Goal: Task Accomplishment & Management: Manage account settings

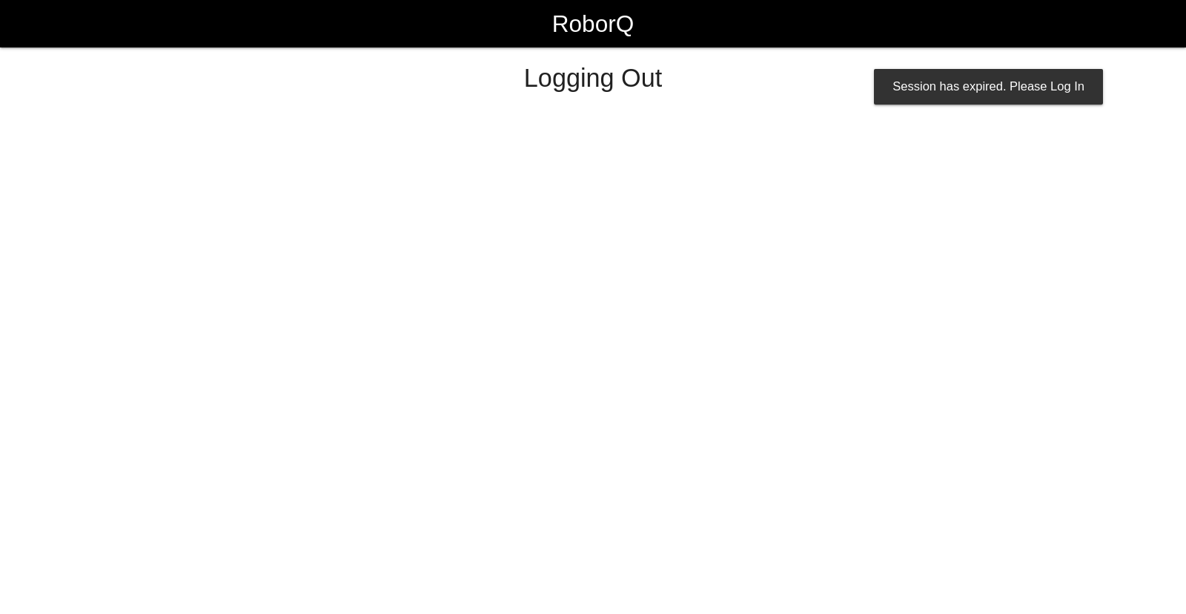
select select "Supervisor"
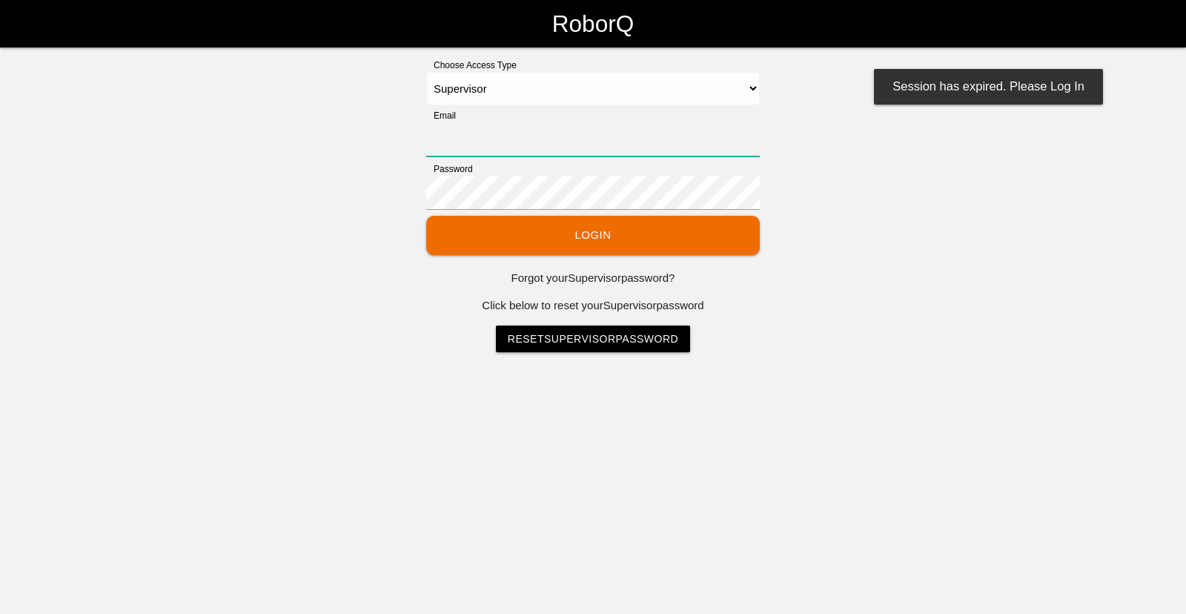
type input "[EMAIL_ADDRESS][DOMAIN_NAME]"
click at [621, 234] on button "Login" at bounding box center [592, 235] width 333 height 39
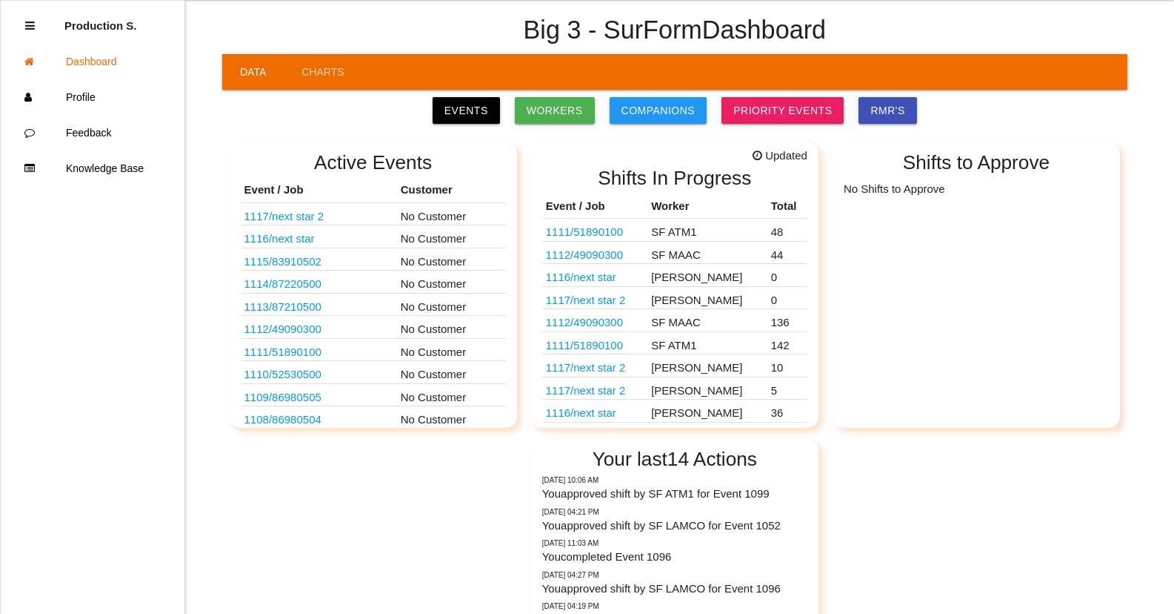
scroll to position [74, 0]
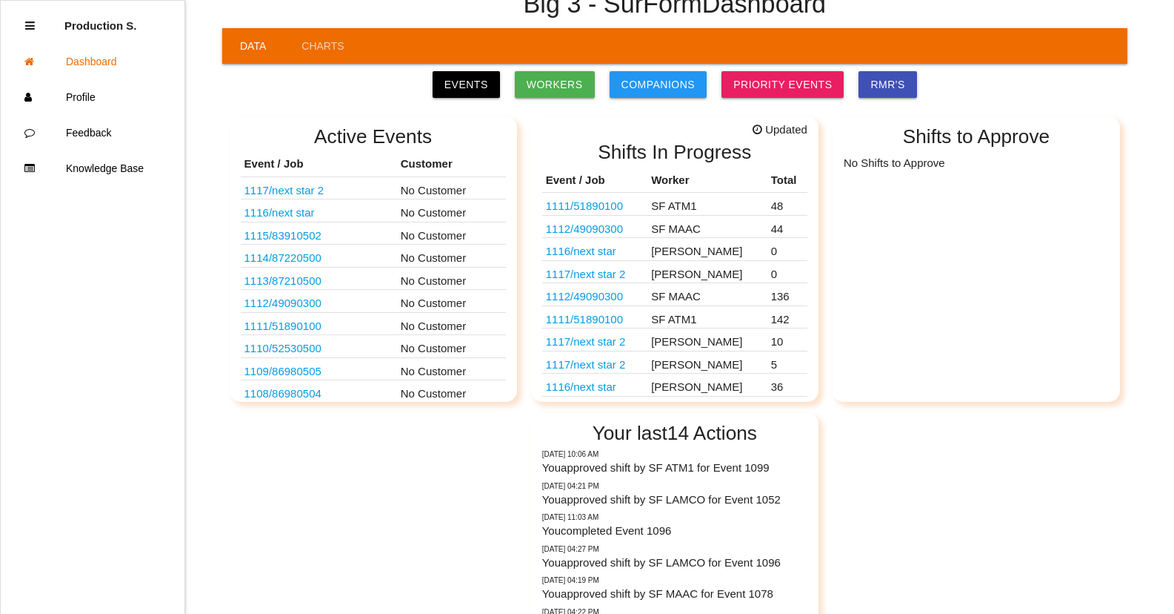
click at [602, 299] on link "1112 / 49090300" at bounding box center [584, 296] width 77 height 13
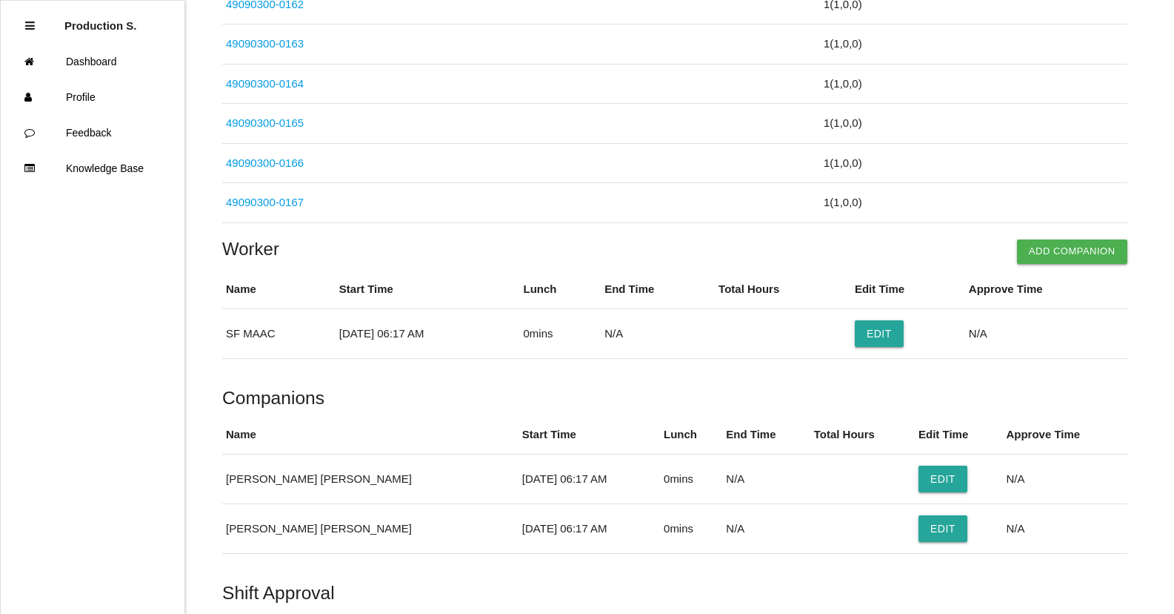
scroll to position [5555, 0]
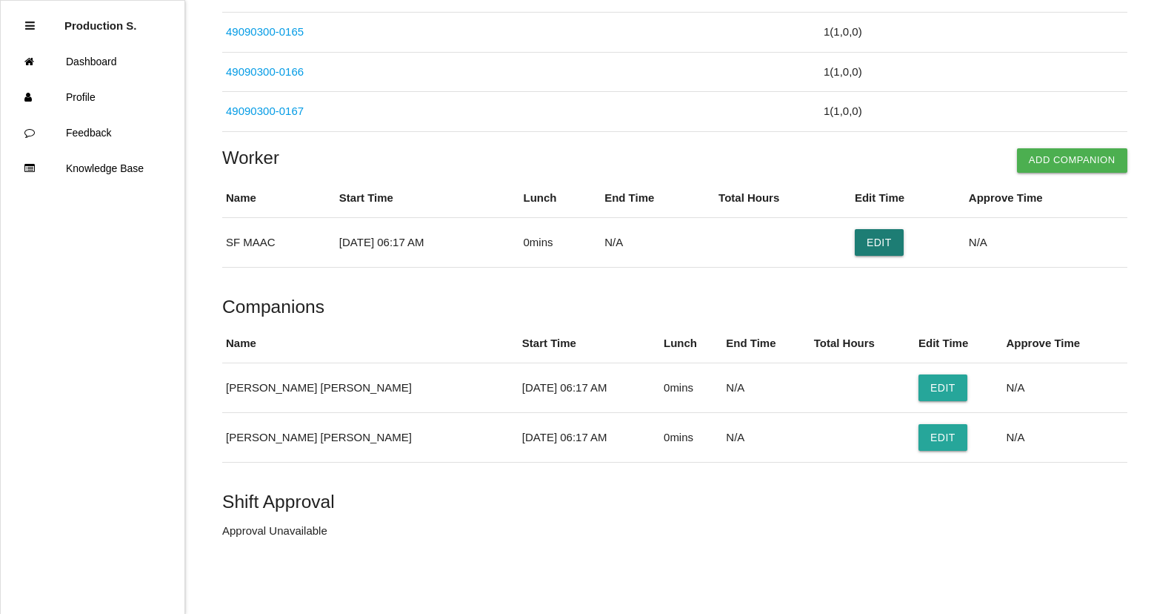
click at [892, 250] on button "Edit" at bounding box center [879, 242] width 49 height 27
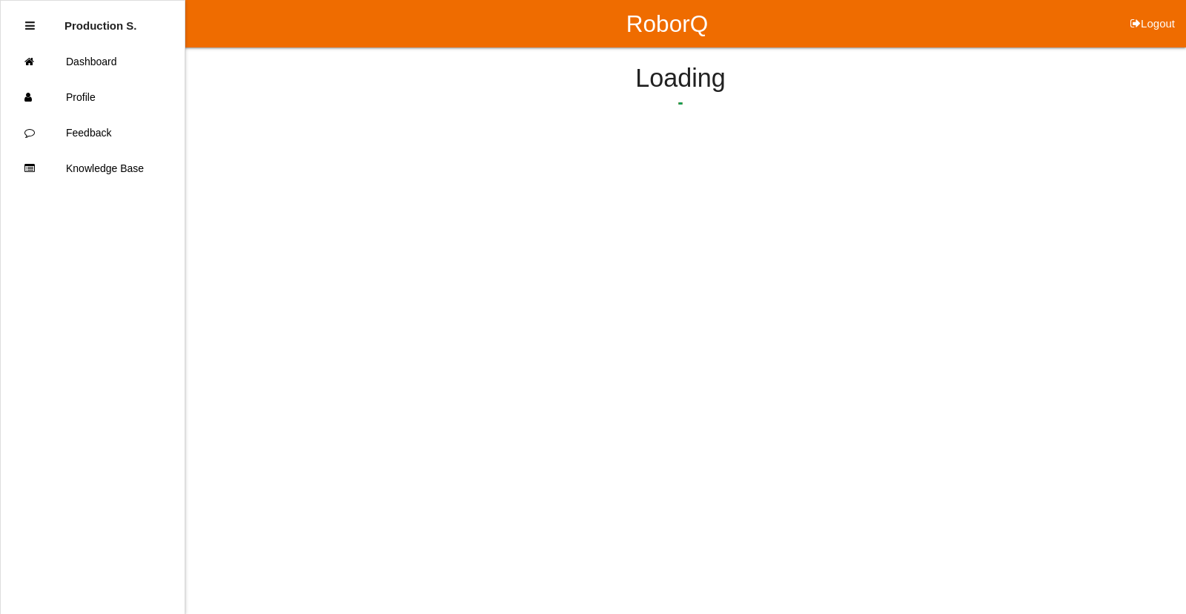
select select "6"
select select "17"
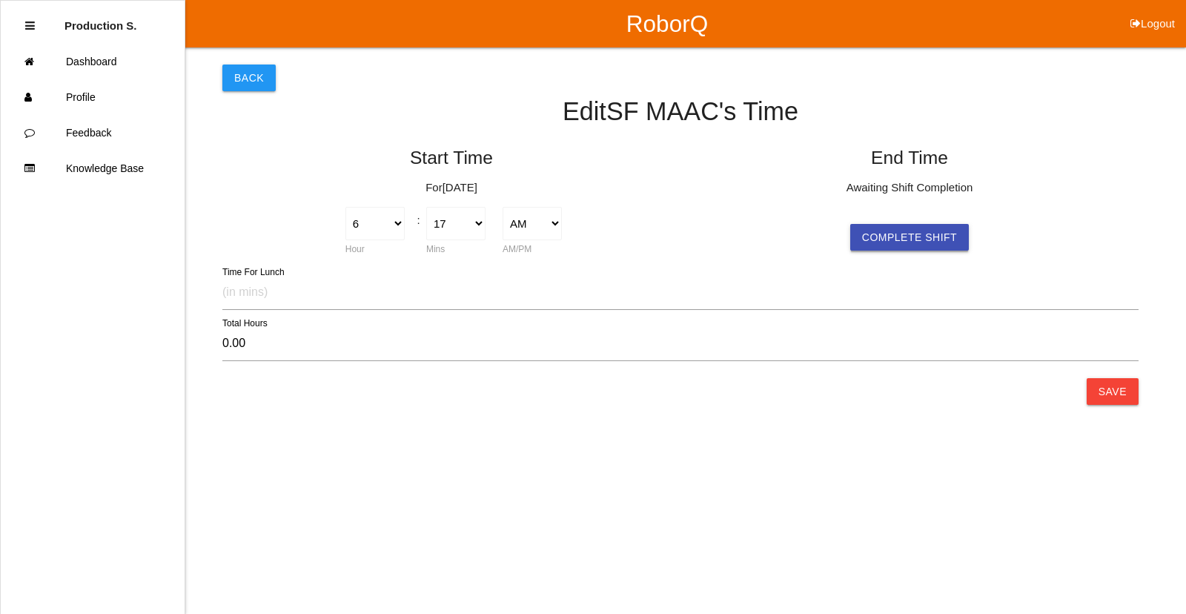
click at [925, 245] on button "Complete Shift" at bounding box center [909, 237] width 119 height 27
select select "6"
select select "17"
click at [1124, 397] on button "Save" at bounding box center [1112, 391] width 52 height 27
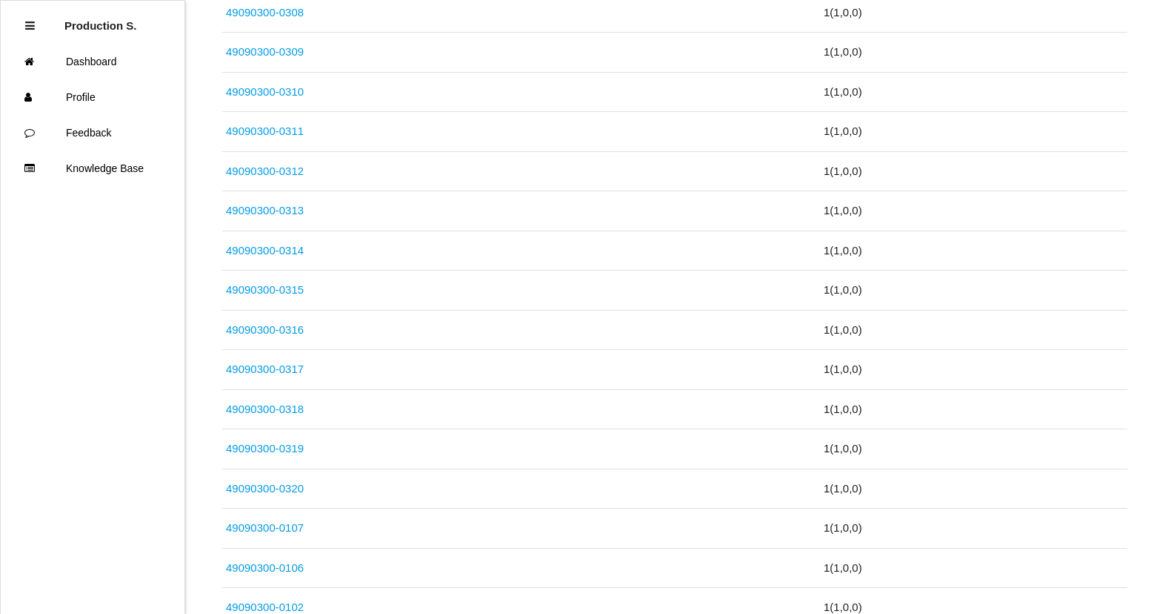
scroll to position [5500, 0]
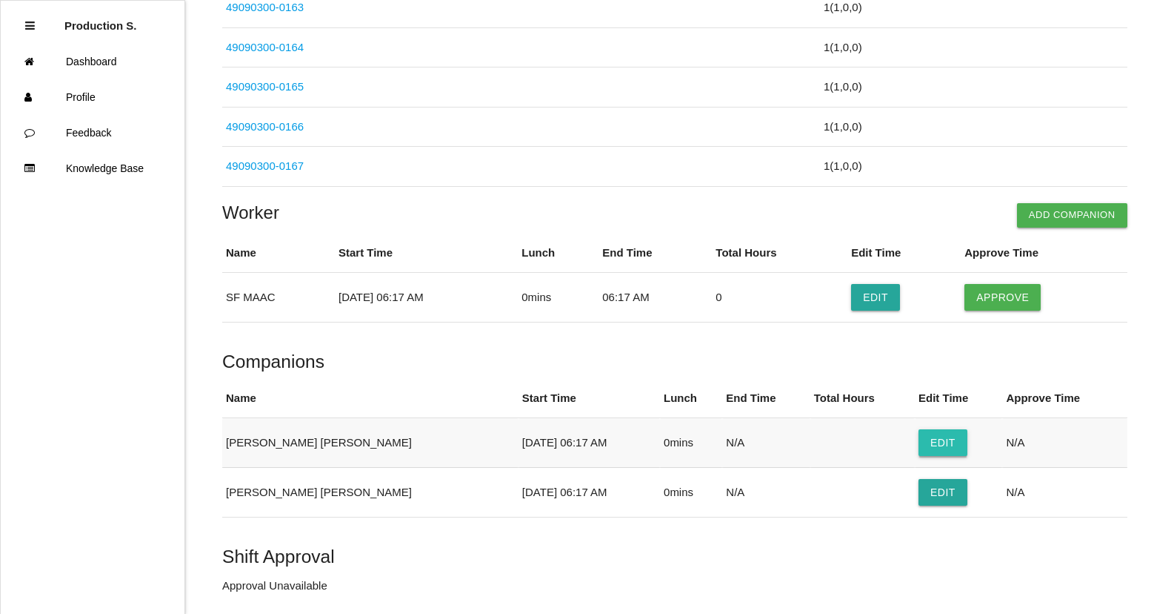
click at [926, 441] on button "Edit" at bounding box center [943, 442] width 49 height 27
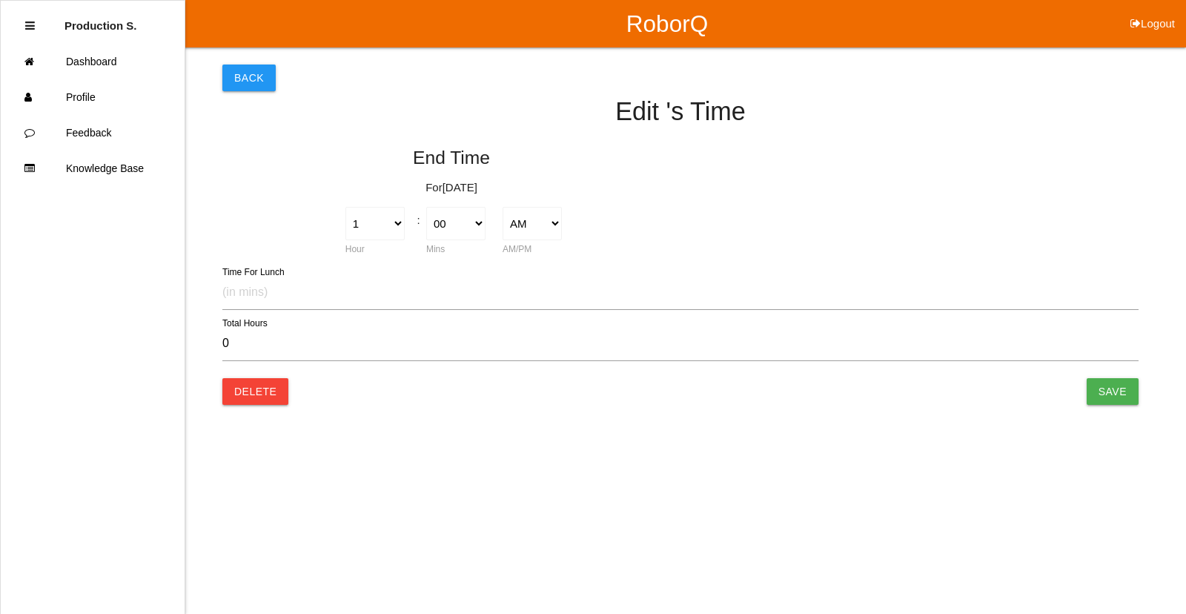
type input "0.00"
select select "6"
select select "17"
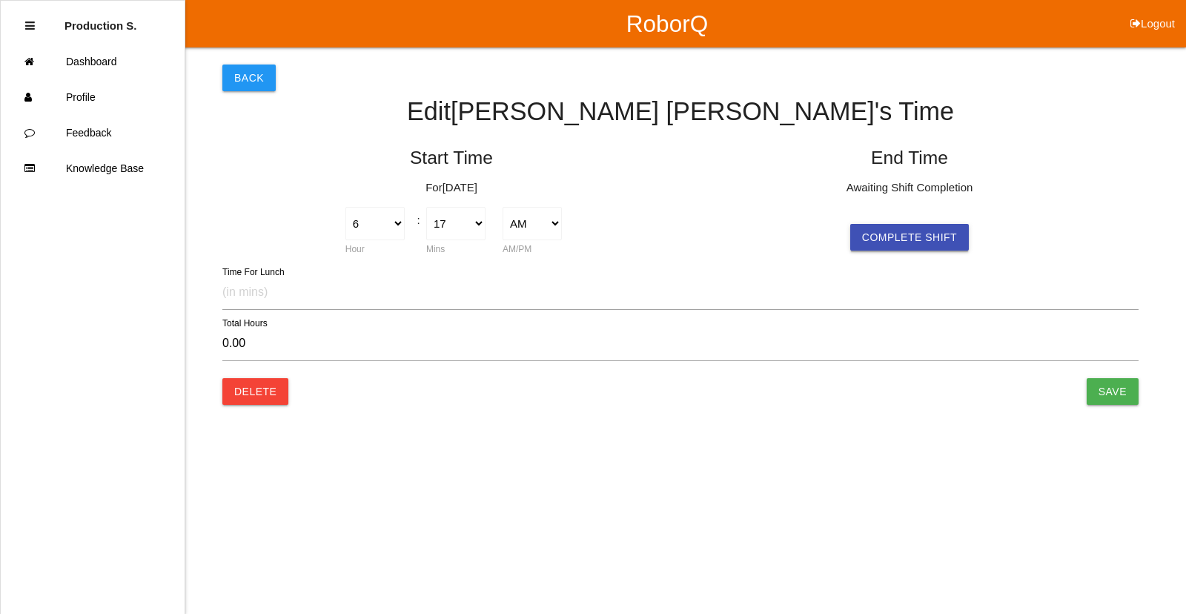
click at [934, 236] on button "Complete Shift" at bounding box center [909, 237] width 119 height 27
select select "6"
select select "17"
click at [1117, 399] on input "Save" at bounding box center [1112, 391] width 52 height 27
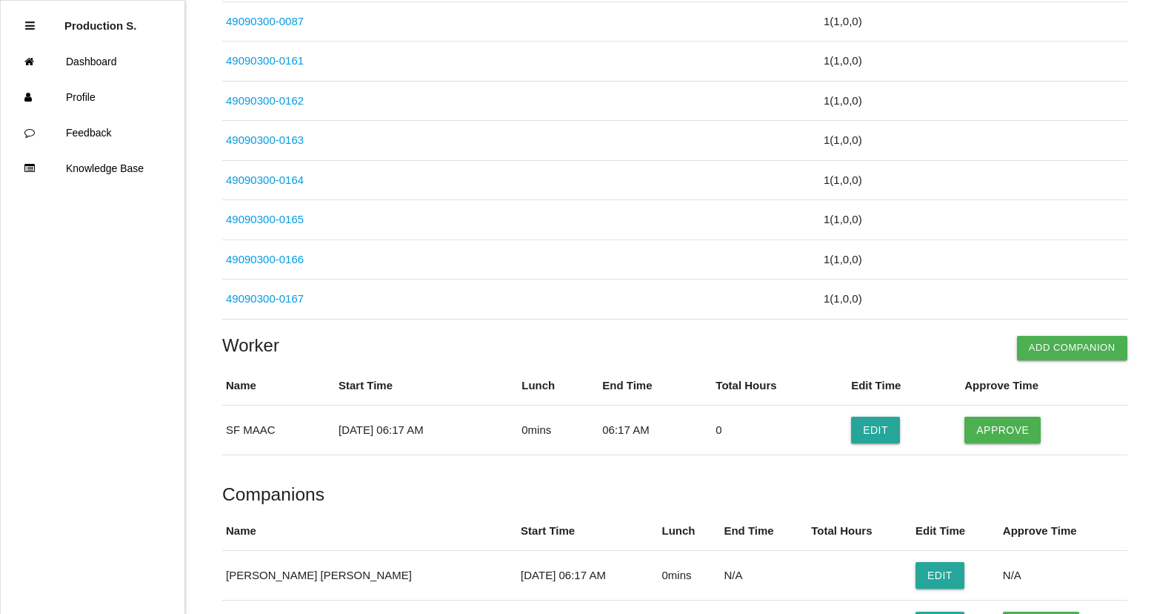
scroll to position [5546, 0]
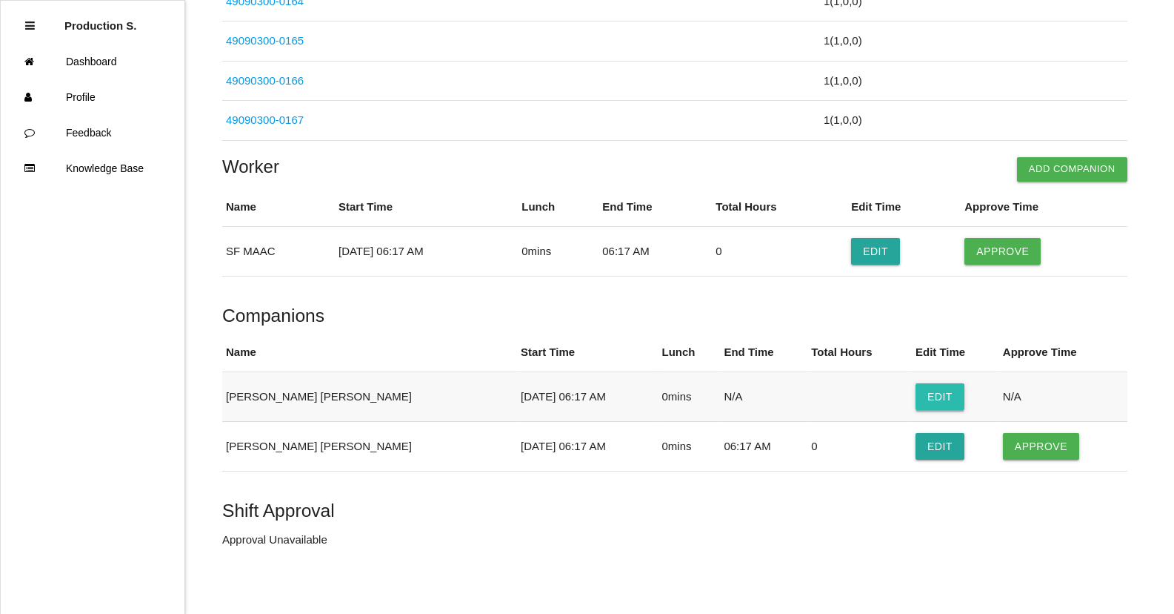
click at [932, 396] on button "Edit" at bounding box center [940, 396] width 49 height 27
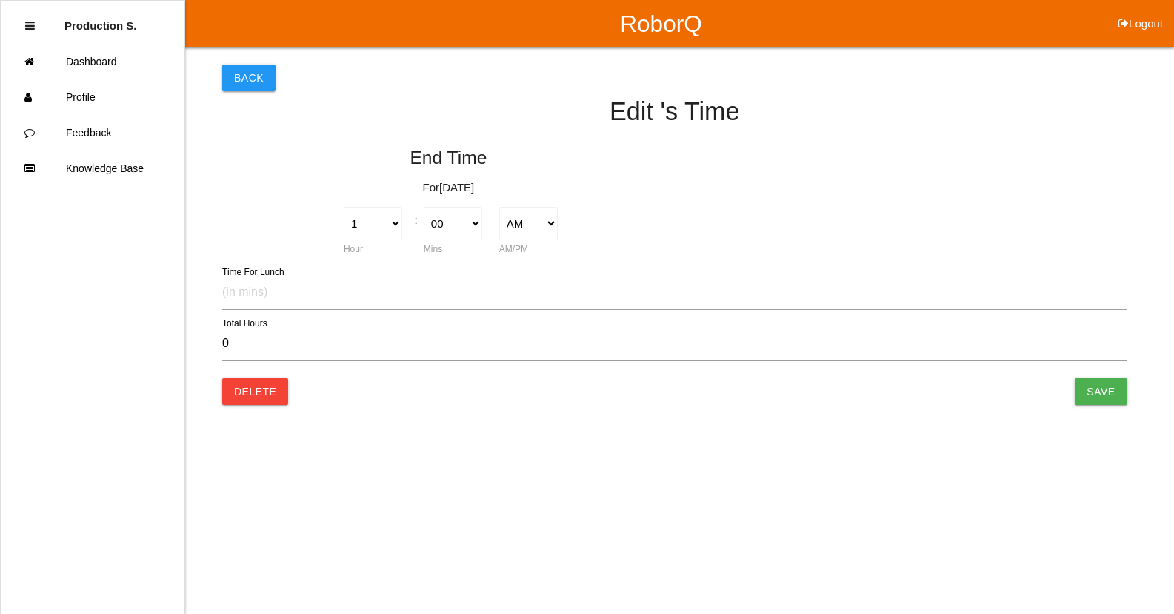
type input "0.00"
select select "6"
select select "17"
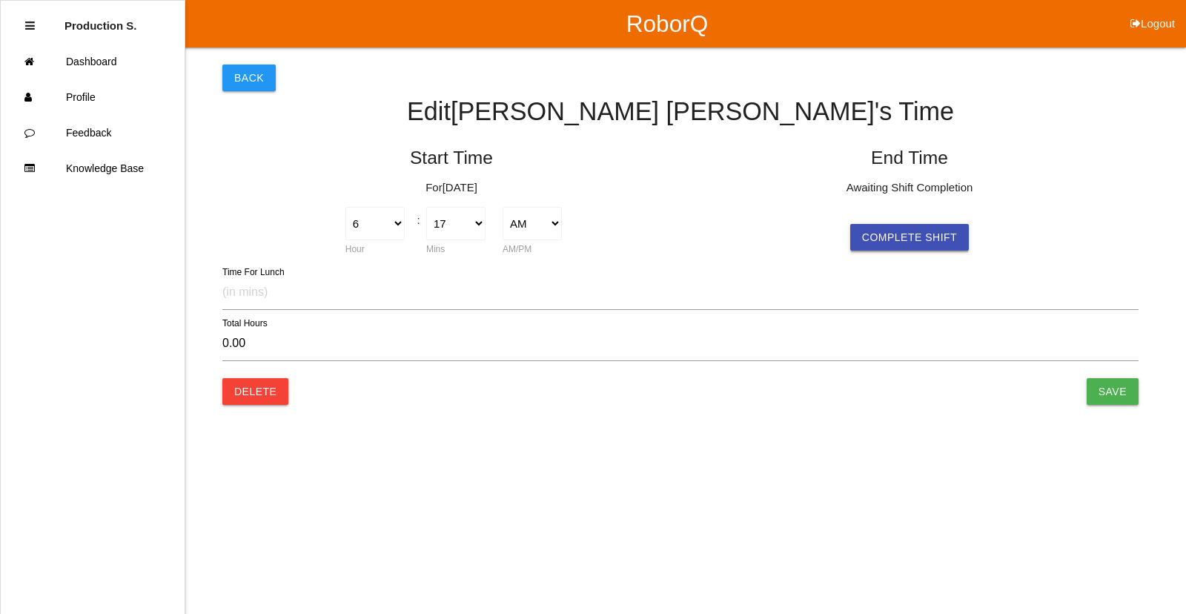
click at [905, 237] on button "Complete Shift" at bounding box center [909, 237] width 119 height 27
select select "6"
select select "17"
click at [1115, 384] on input "Save" at bounding box center [1112, 391] width 52 height 27
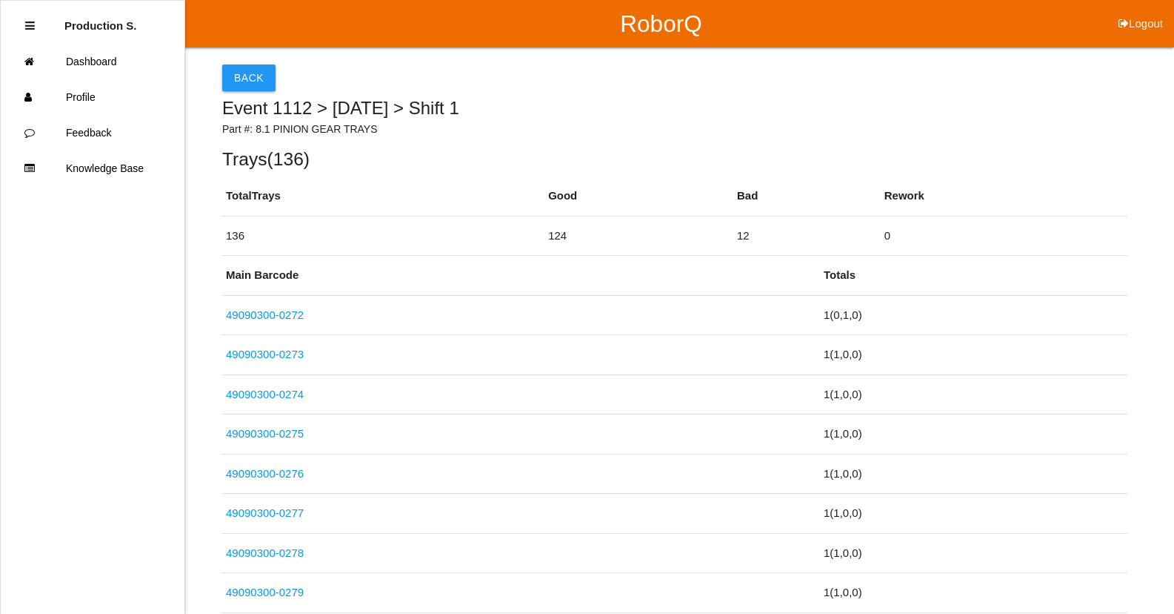
scroll to position [5555, 0]
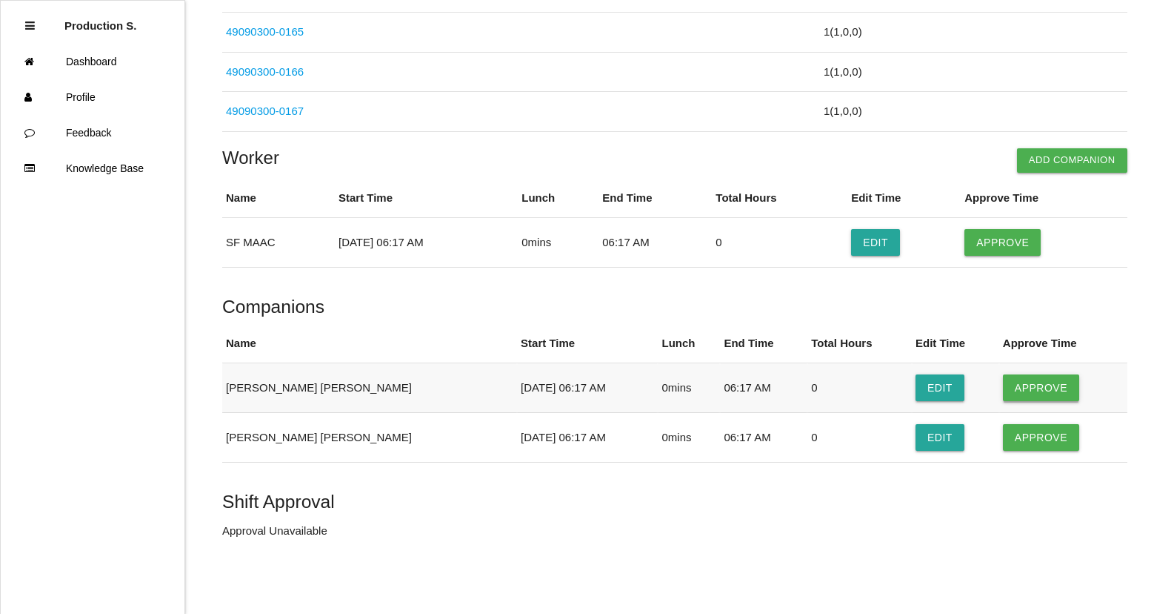
drag, startPoint x: 1023, startPoint y: 438, endPoint x: 1020, endPoint y: 376, distance: 62.3
click at [1023, 431] on button "Approve" at bounding box center [1041, 437] width 76 height 27
click at [1020, 375] on button "Approve" at bounding box center [1041, 387] width 76 height 27
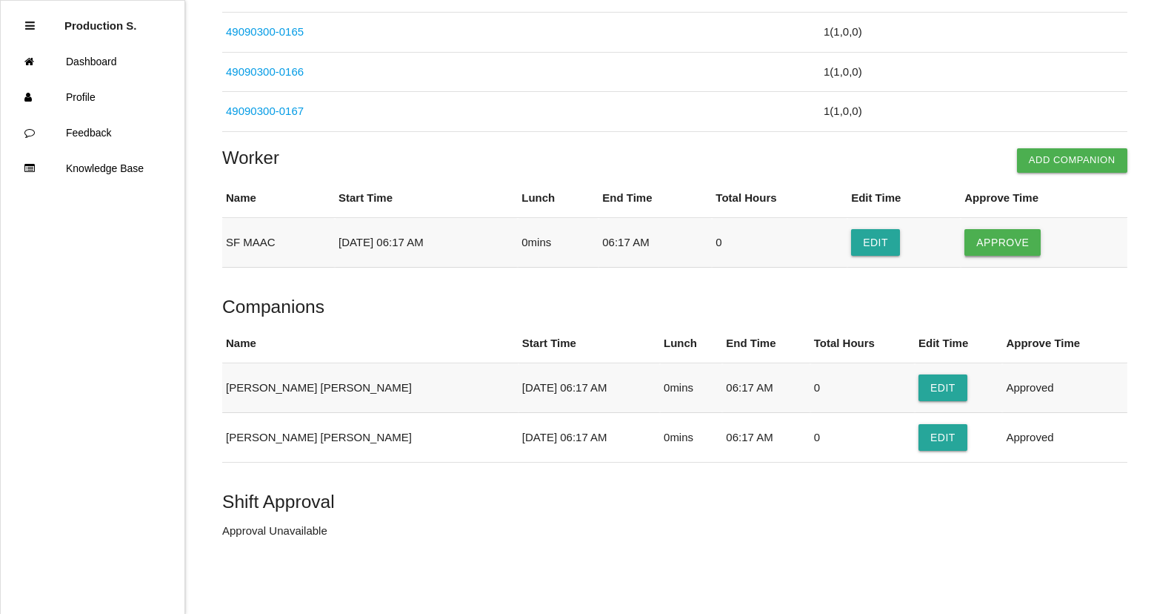
click at [1008, 239] on button "Approve" at bounding box center [1003, 242] width 76 height 27
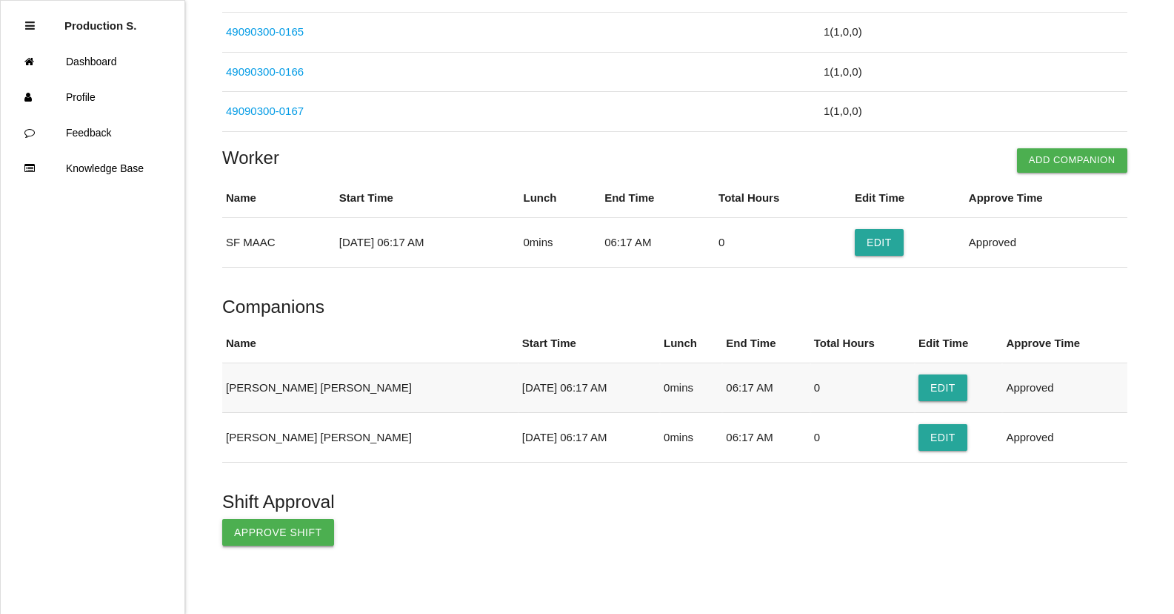
click at [284, 533] on button "Approve Shift" at bounding box center [278, 532] width 112 height 27
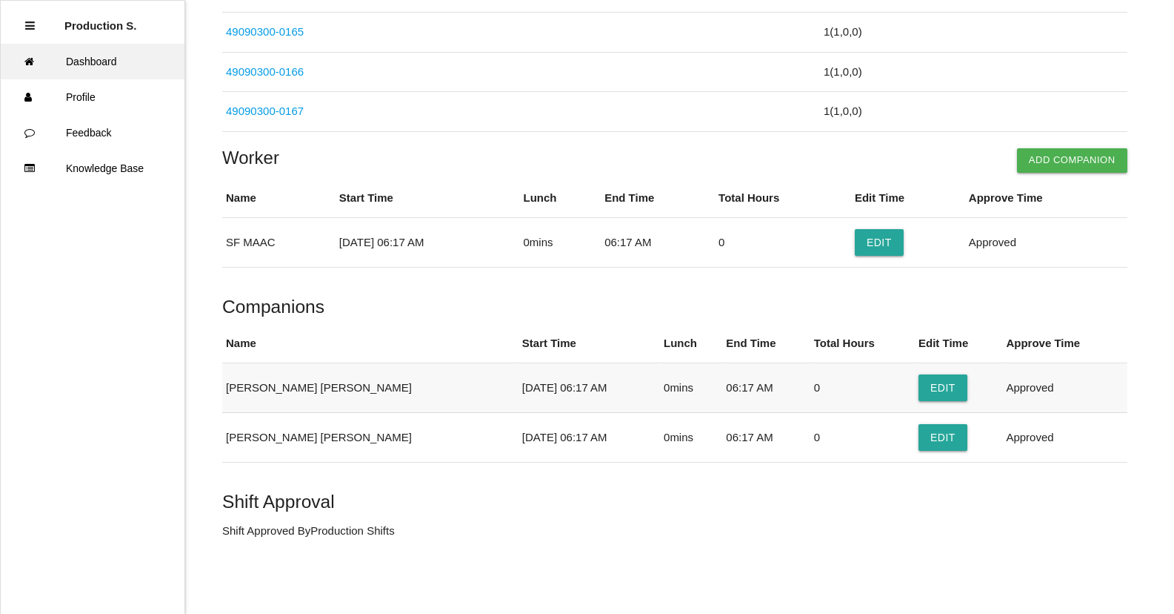
click at [66, 59] on link "Dashboard" at bounding box center [93, 62] width 184 height 36
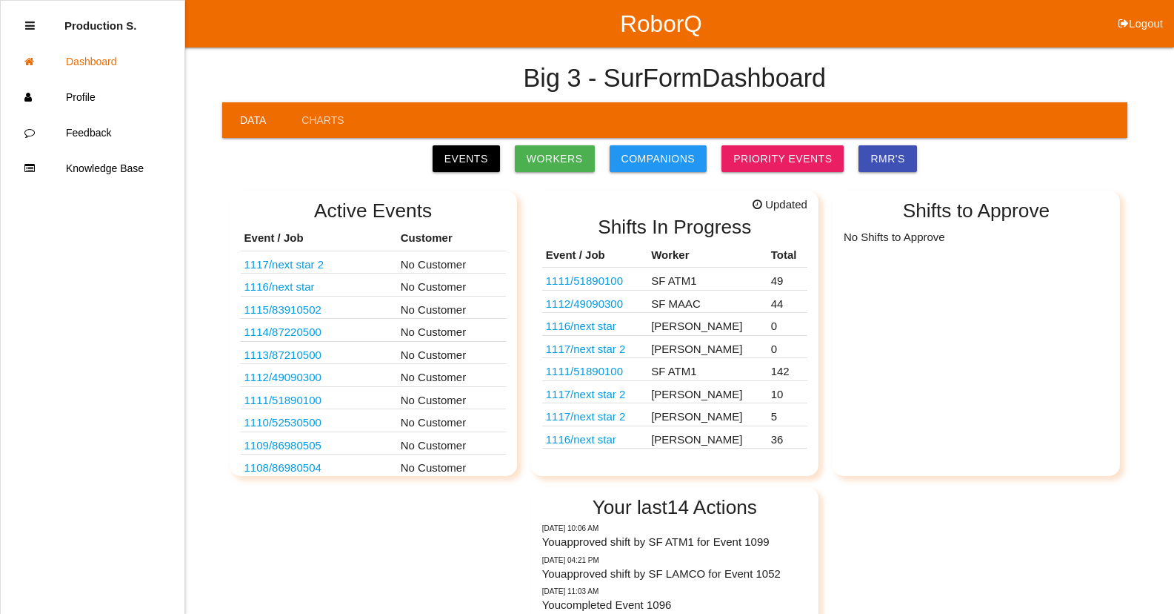
click at [615, 371] on link "1111 / 51890100" at bounding box center [584, 371] width 77 height 13
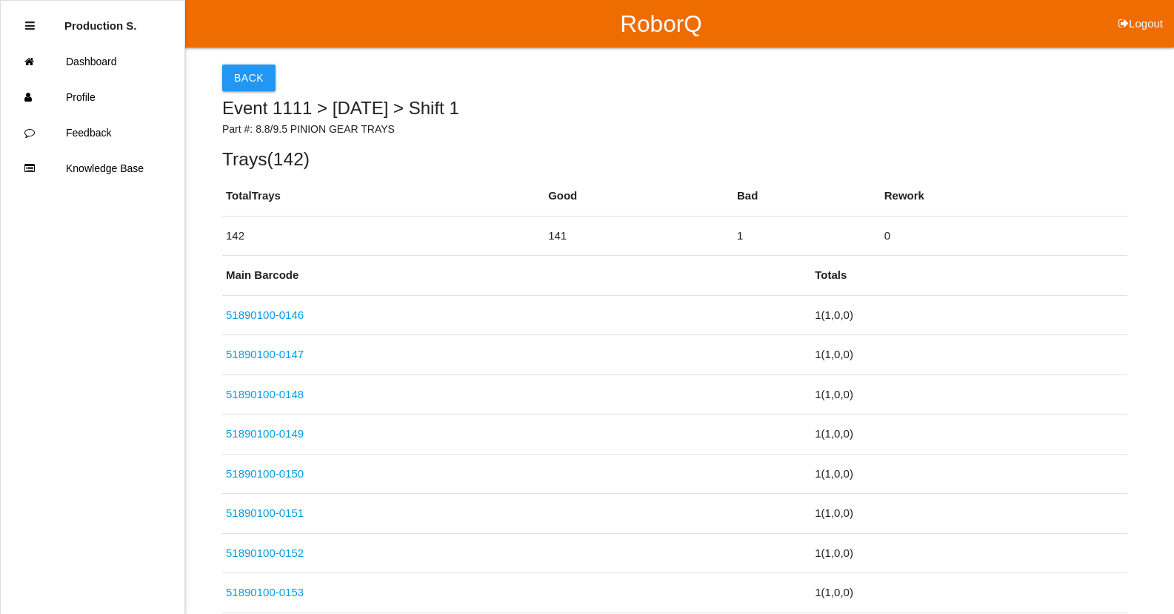
scroll to position [5793, 0]
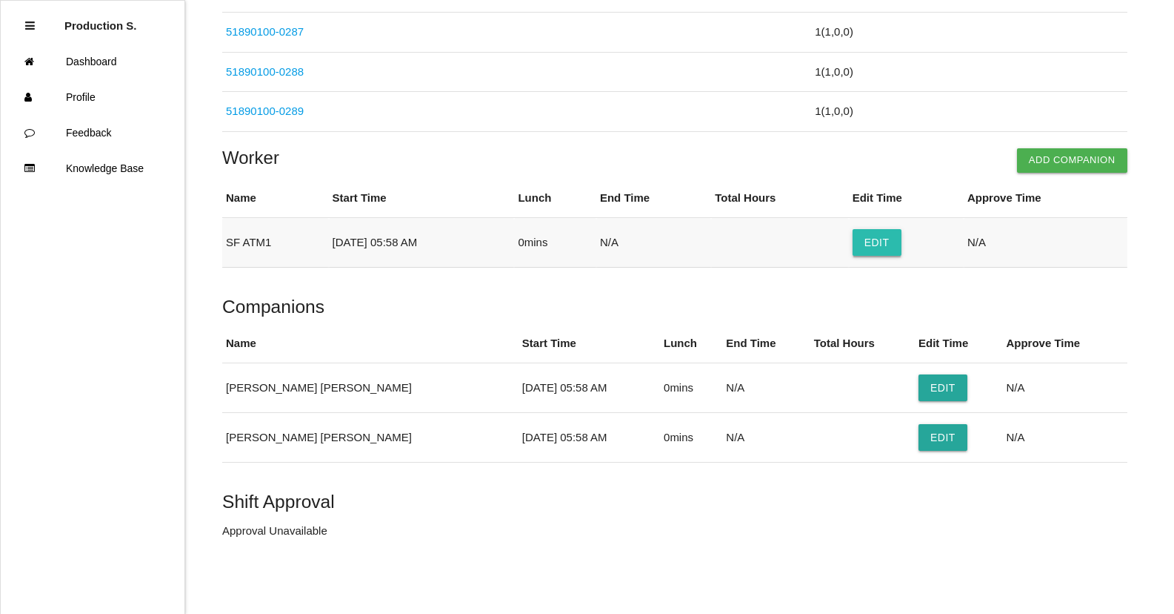
click at [898, 238] on button "Edit" at bounding box center [877, 242] width 49 height 27
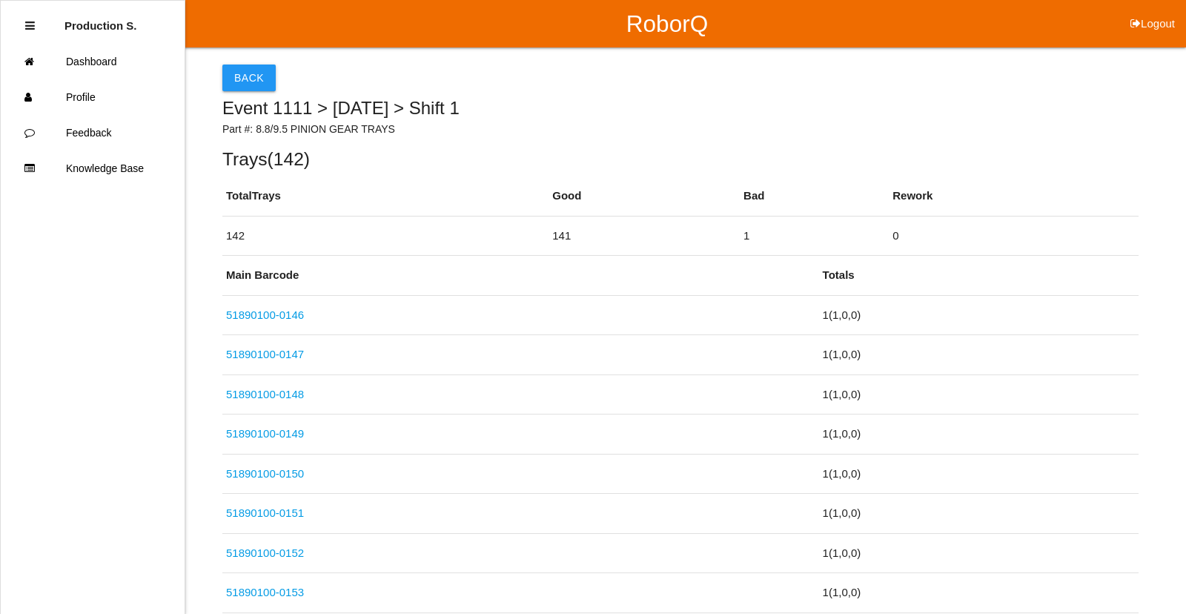
select select "5"
select select "58"
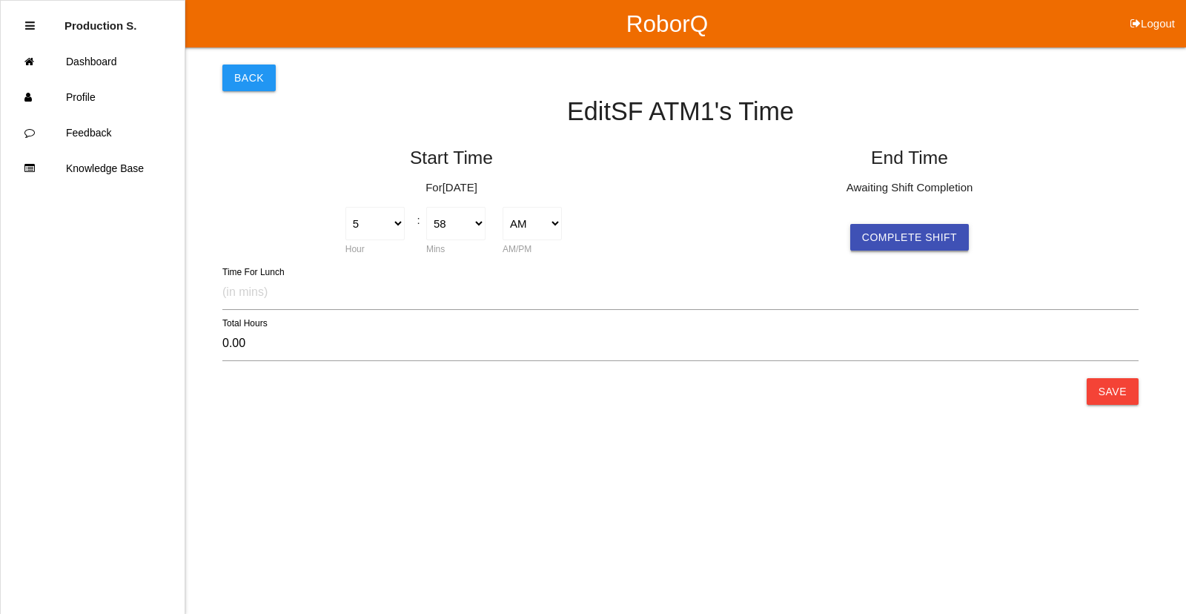
click at [937, 232] on button "Complete Shift" at bounding box center [909, 237] width 119 height 27
select select "5"
select select "58"
click at [1113, 401] on button "Save" at bounding box center [1112, 391] width 52 height 27
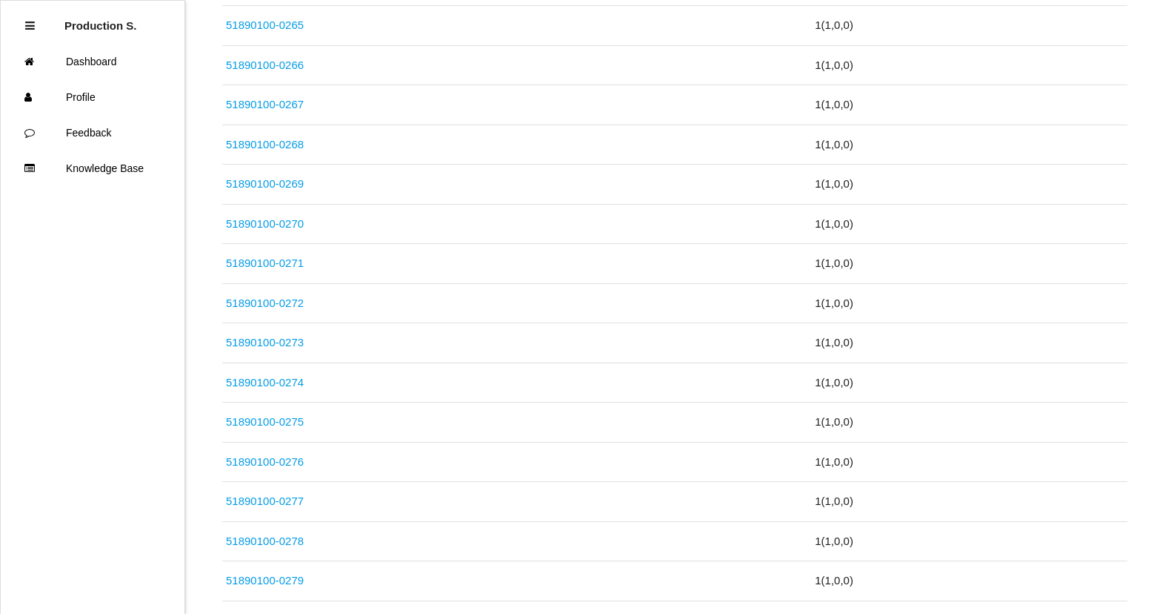
scroll to position [5793, 0]
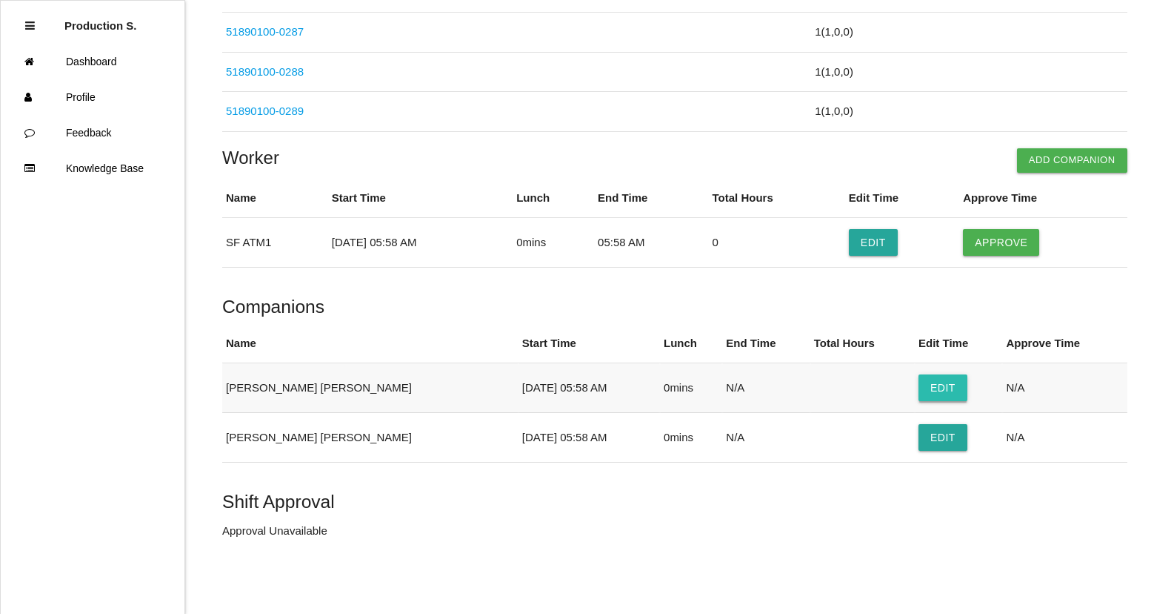
click at [920, 381] on button "Edit" at bounding box center [943, 387] width 49 height 27
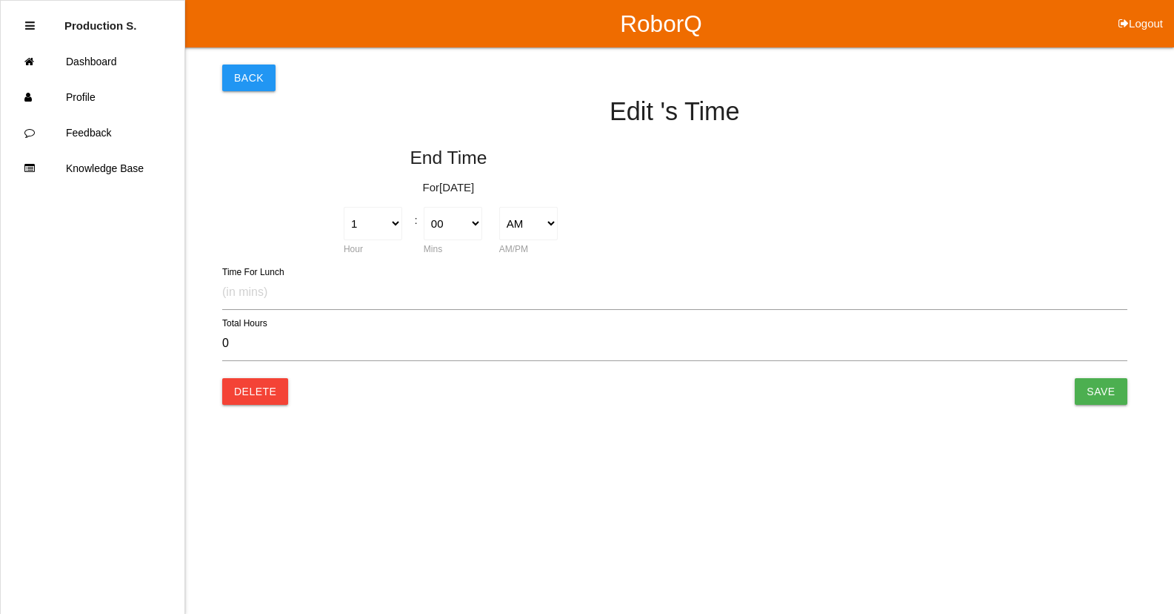
type input "0.00"
select select "5"
select select "58"
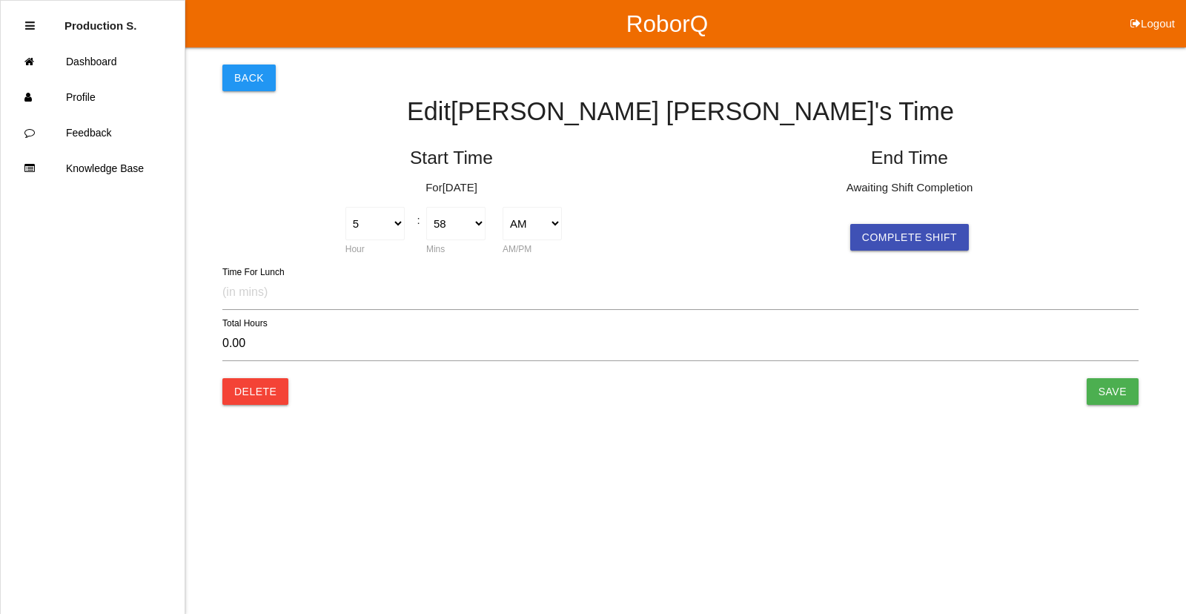
drag, startPoint x: 896, startPoint y: 240, endPoint x: 934, endPoint y: 267, distance: 46.7
click at [900, 243] on button "Complete Shift" at bounding box center [909, 237] width 119 height 27
select select "5"
select select "58"
click at [1106, 390] on input "Save" at bounding box center [1112, 391] width 52 height 27
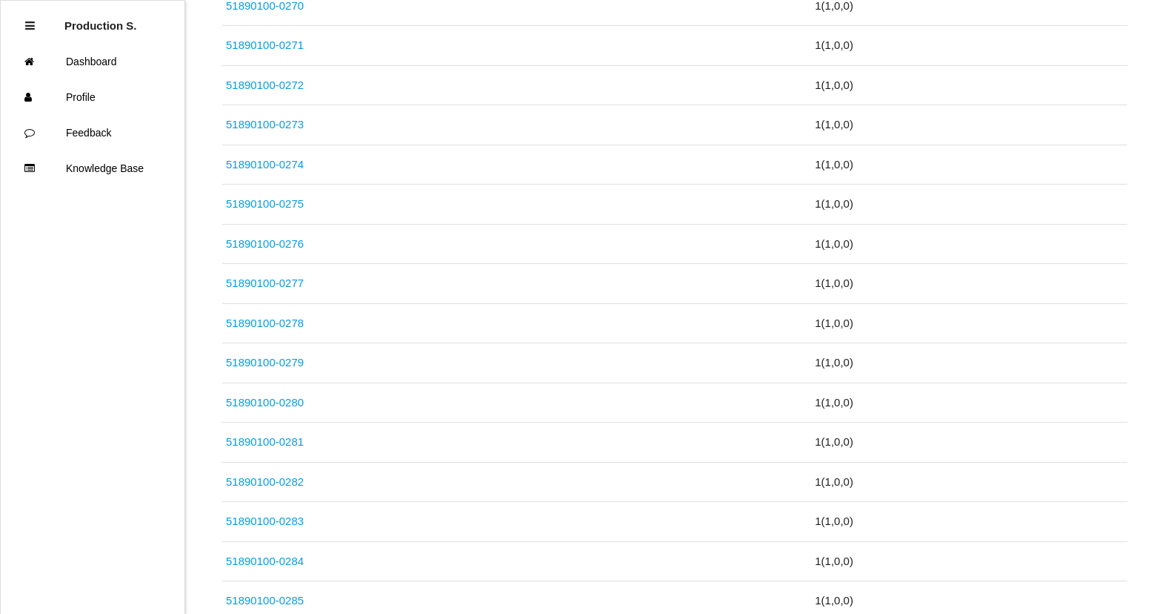
scroll to position [5793, 0]
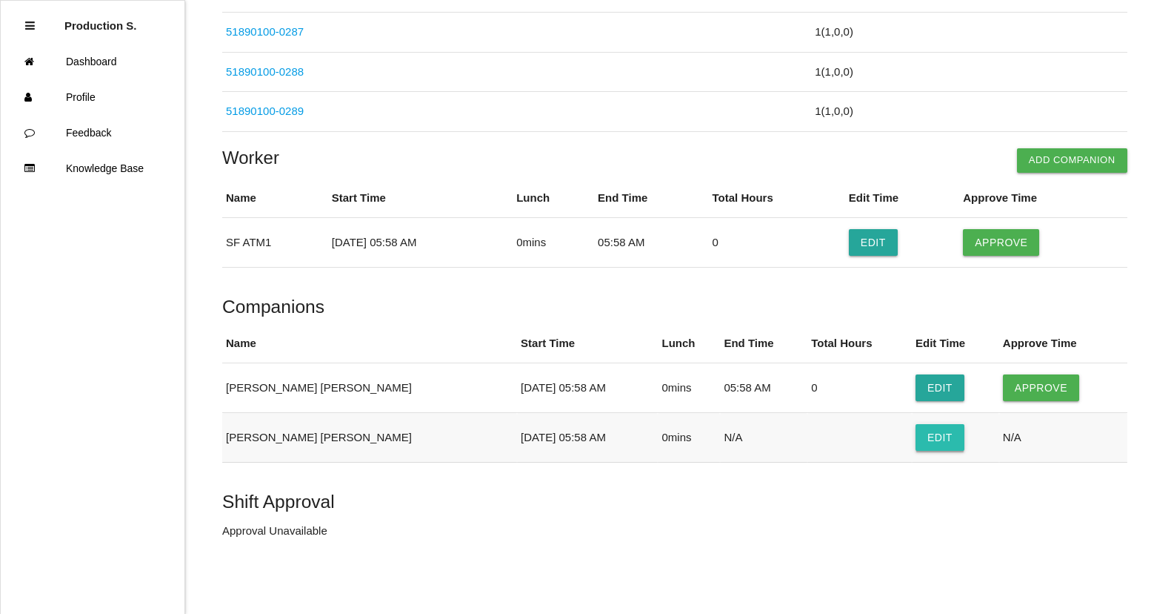
click at [919, 428] on button "Edit" at bounding box center [940, 437] width 49 height 27
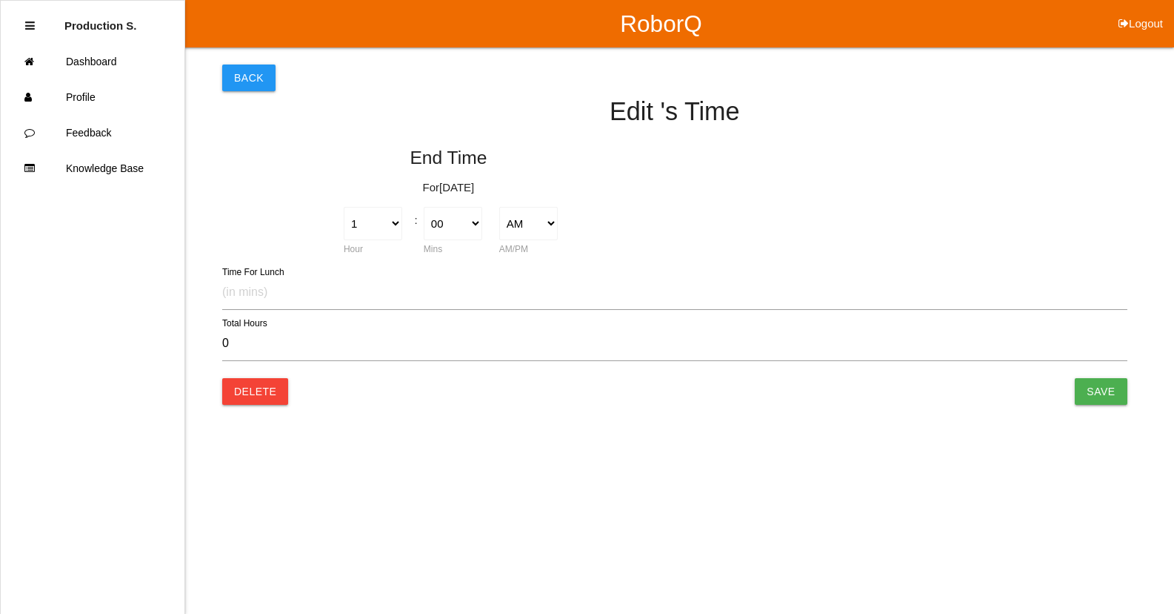
type input "0.00"
select select "5"
select select "58"
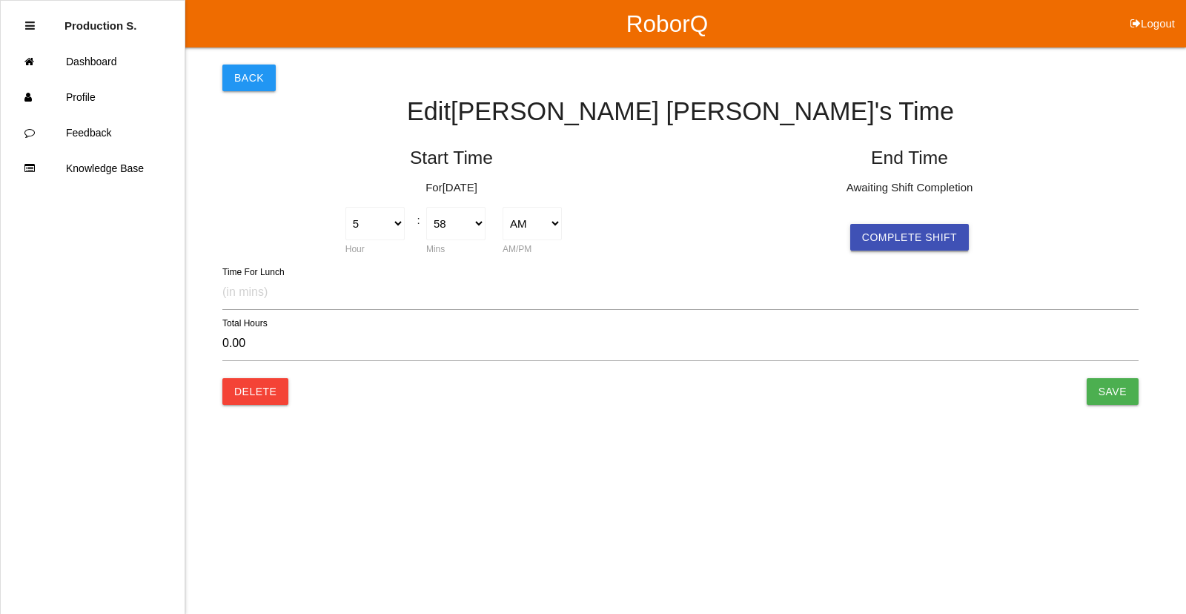
click at [904, 244] on button "Complete Shift" at bounding box center [909, 237] width 119 height 27
select select "5"
select select "58"
click at [1103, 390] on input "Save" at bounding box center [1112, 391] width 52 height 27
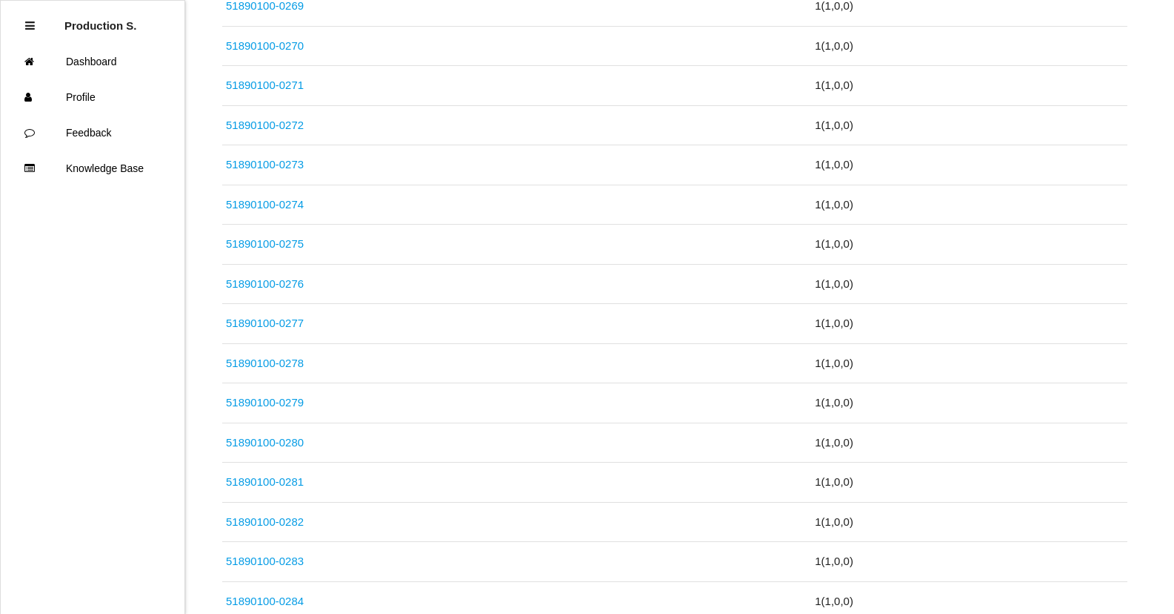
scroll to position [5793, 0]
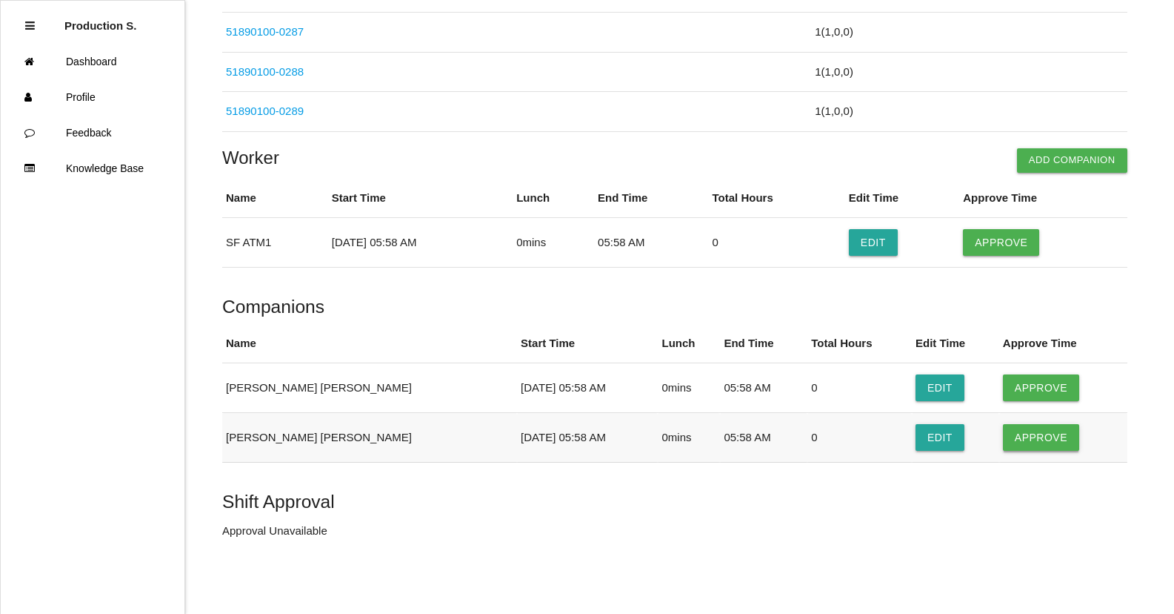
click at [1034, 437] on button "Approve" at bounding box center [1041, 437] width 76 height 27
click at [1021, 378] on button "Approve" at bounding box center [1041, 387] width 76 height 27
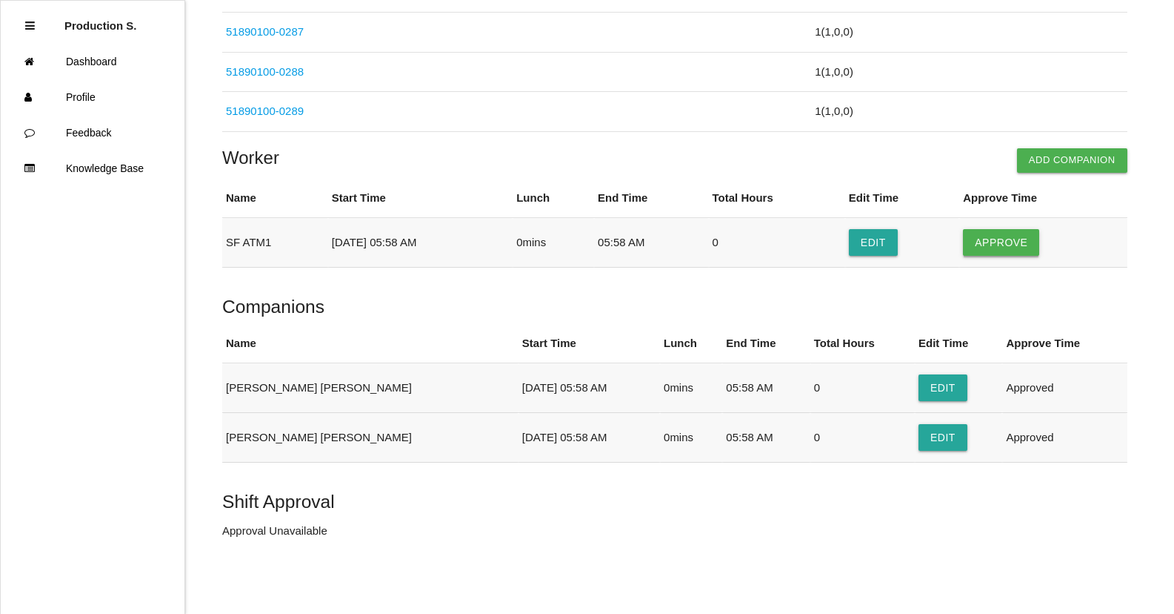
click at [1014, 248] on button "Approve" at bounding box center [1001, 242] width 76 height 27
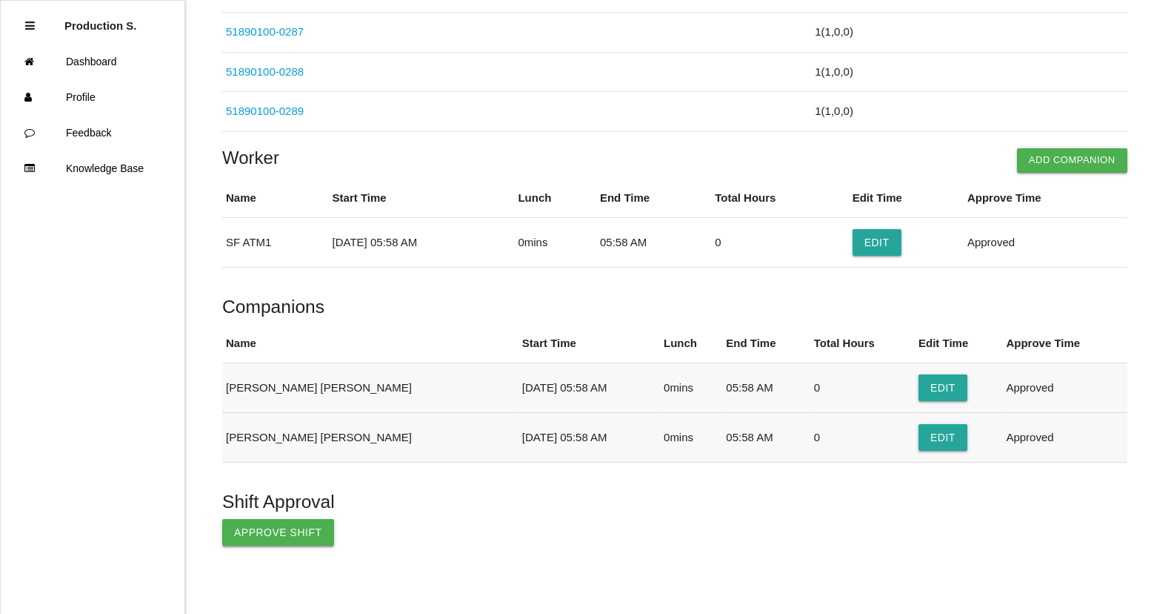
click at [260, 531] on button "Approve Shift" at bounding box center [278, 532] width 112 height 27
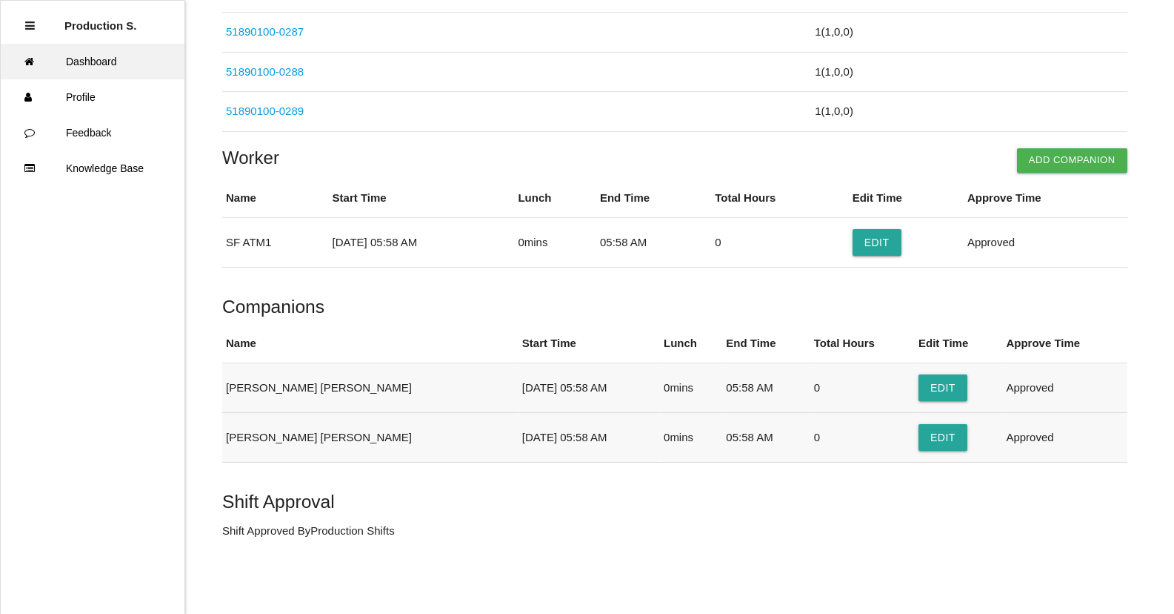
click at [131, 63] on link "Dashboard" at bounding box center [93, 62] width 184 height 36
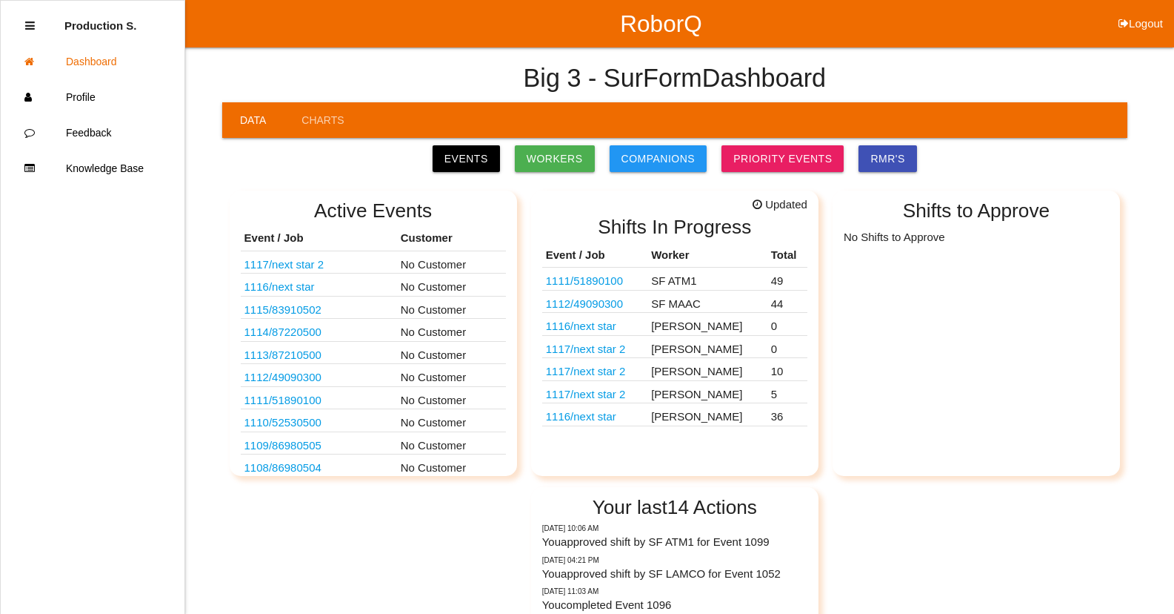
click at [611, 420] on link "1116 / next star" at bounding box center [581, 416] width 70 height 13
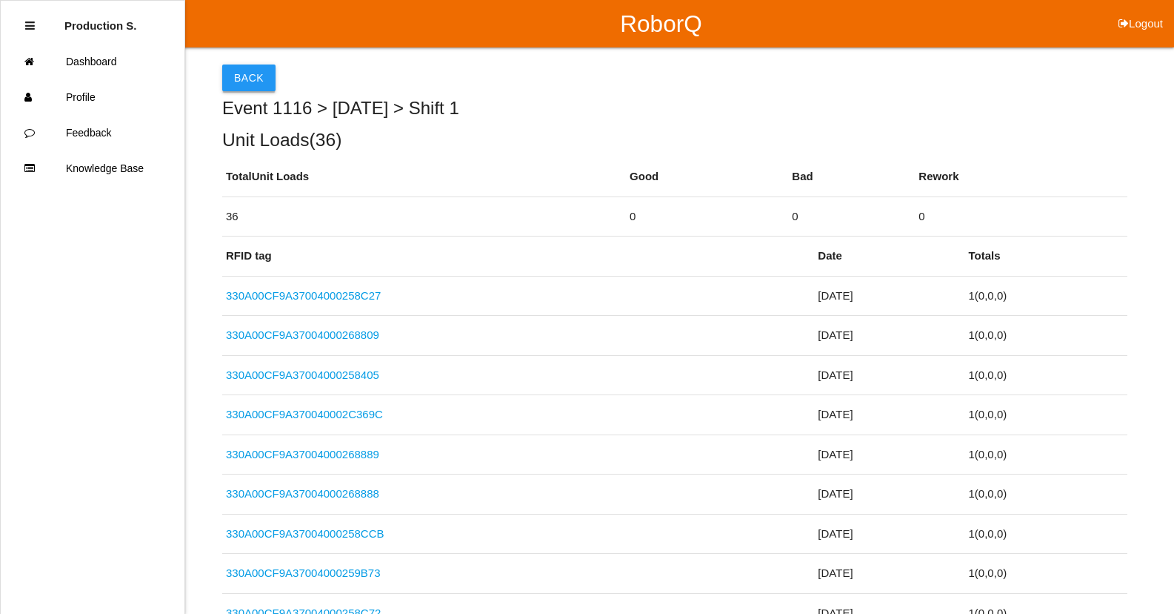
click at [263, 83] on button "Back" at bounding box center [248, 77] width 53 height 27
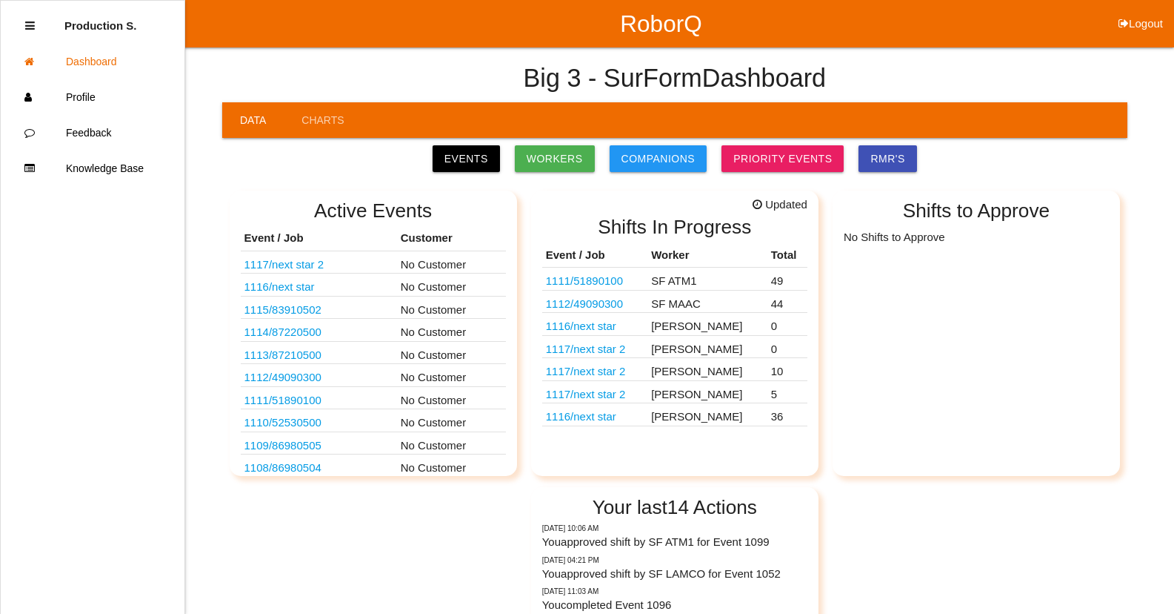
click at [606, 330] on link "1116 / next star" at bounding box center [581, 325] width 70 height 13
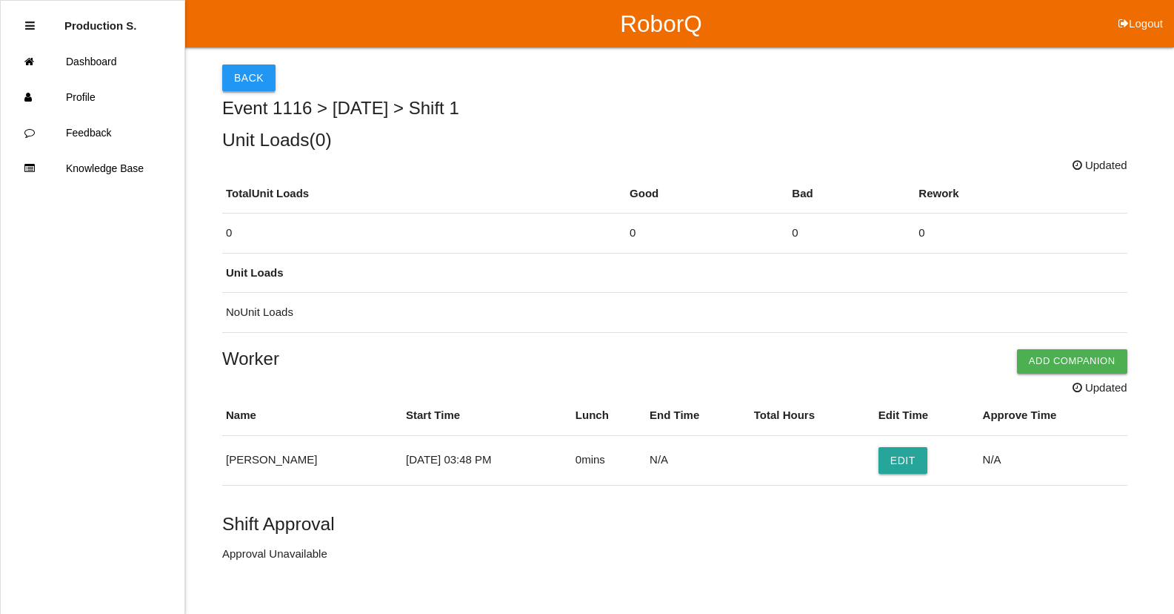
click at [256, 78] on button "Back" at bounding box center [248, 77] width 53 height 27
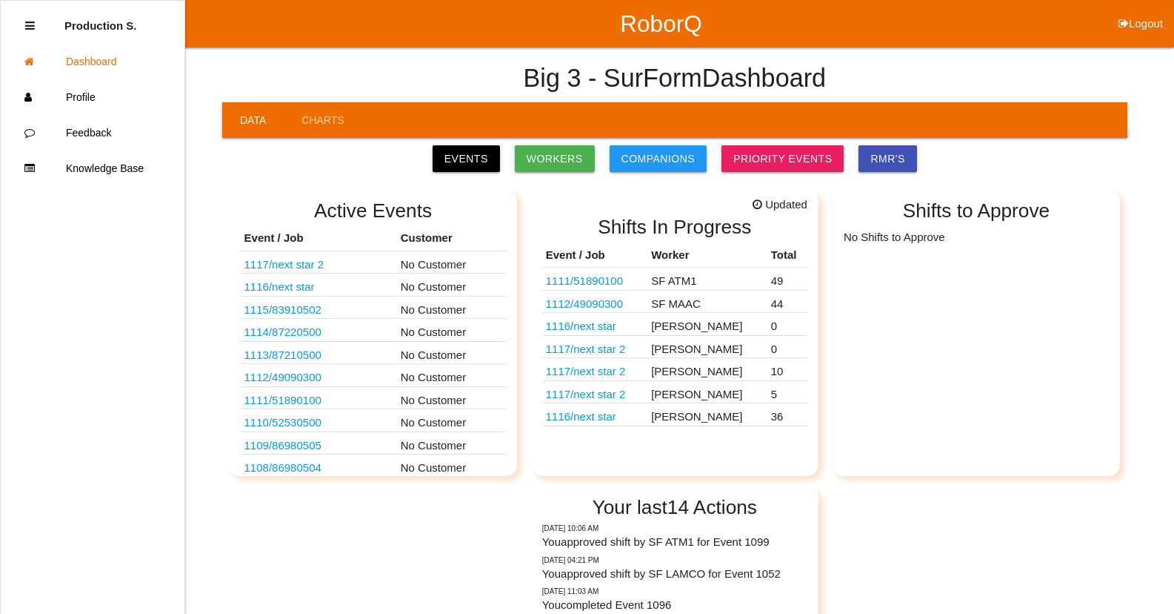
click at [605, 350] on link "1117 / next star 2" at bounding box center [586, 348] width 80 height 13
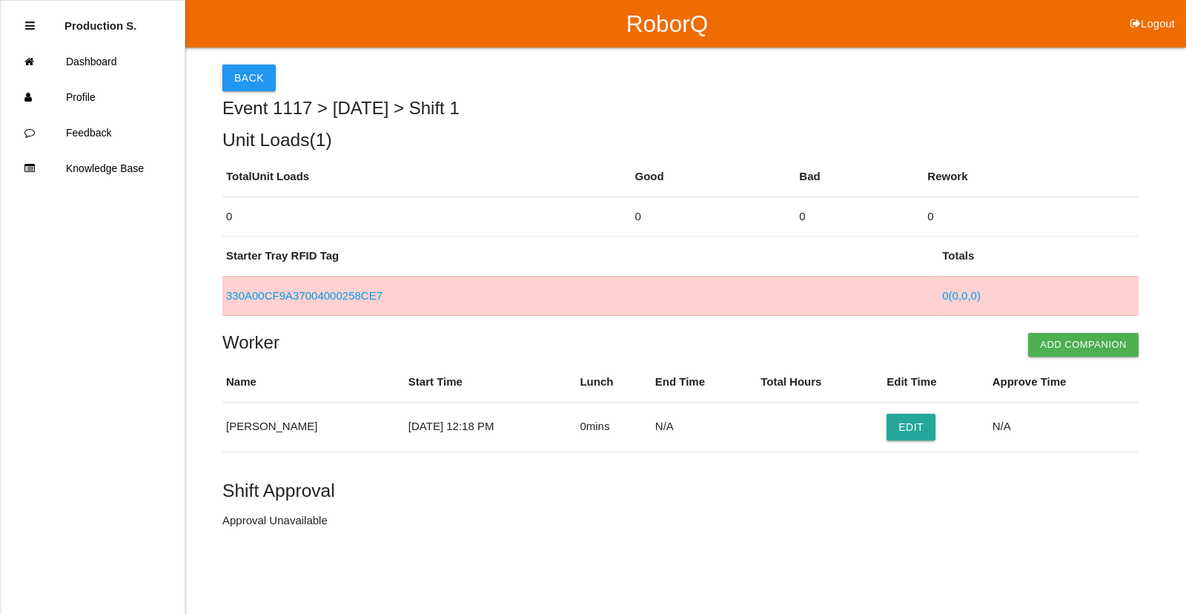
click at [528, 350] on h4 "Worker Add Companion" at bounding box center [680, 342] width 916 height 19
click at [245, 84] on button "Back" at bounding box center [248, 77] width 53 height 27
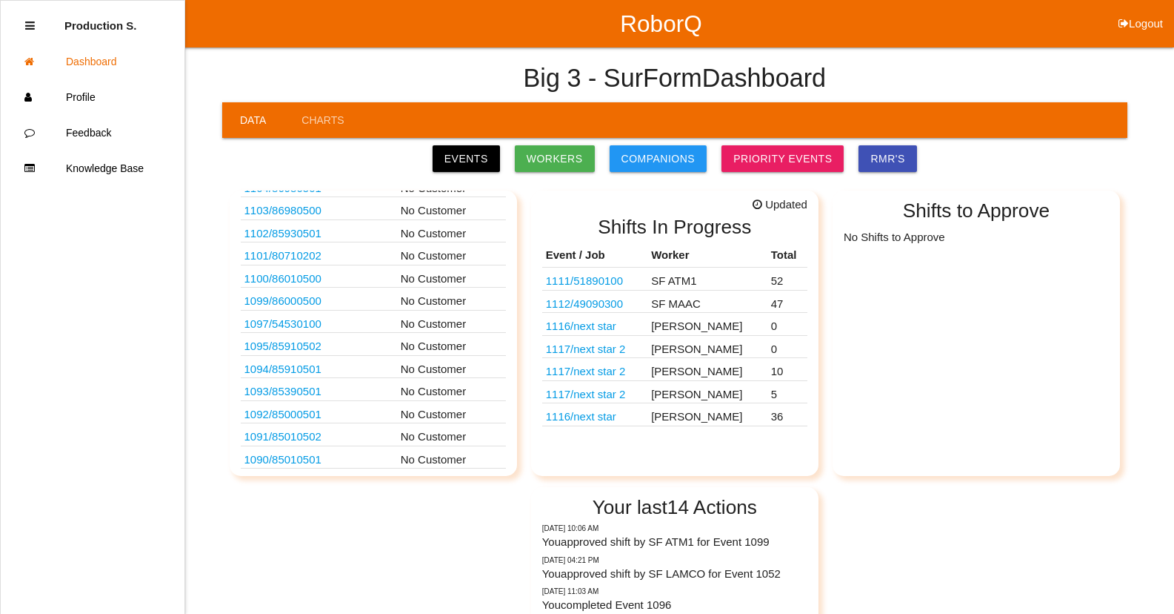
scroll to position [370, 0]
click at [471, 161] on link "Events" at bounding box center [466, 158] width 67 height 27
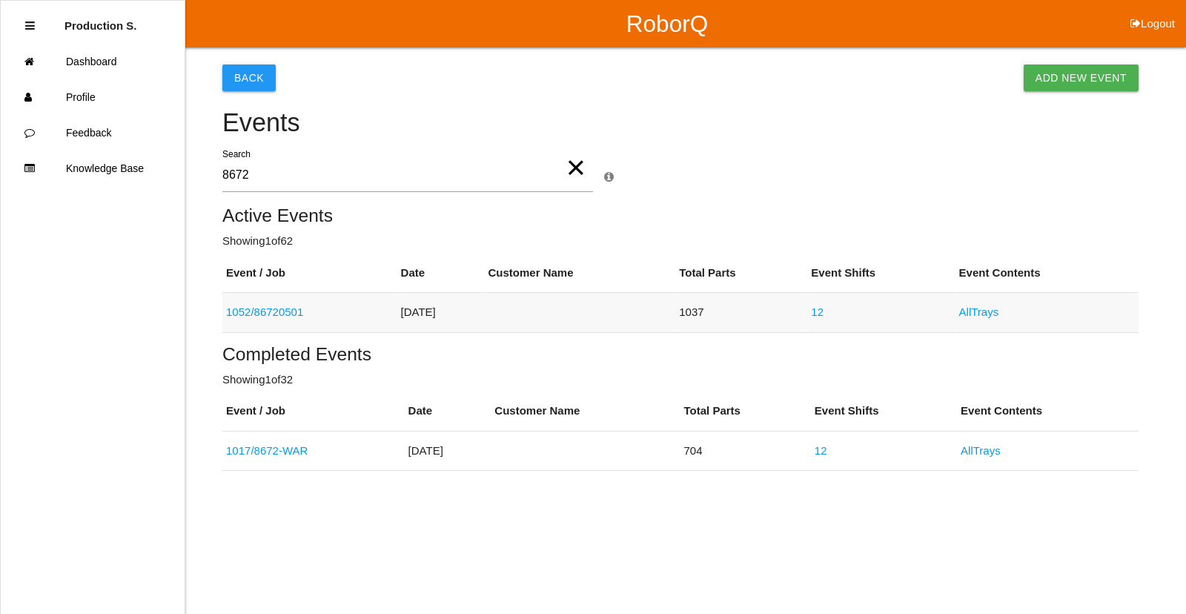
type input "8672"
click at [281, 303] on td "1052 / 86720501" at bounding box center [309, 313] width 175 height 40
click at [288, 313] on link "1052 / 86720501" at bounding box center [264, 311] width 77 height 13
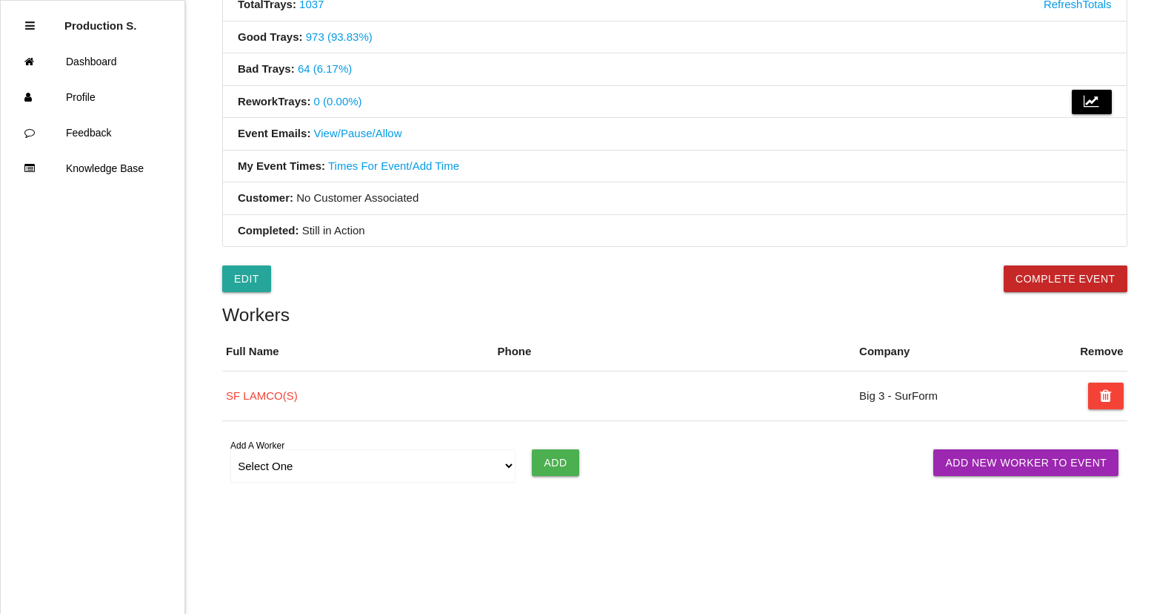
scroll to position [541, 0]
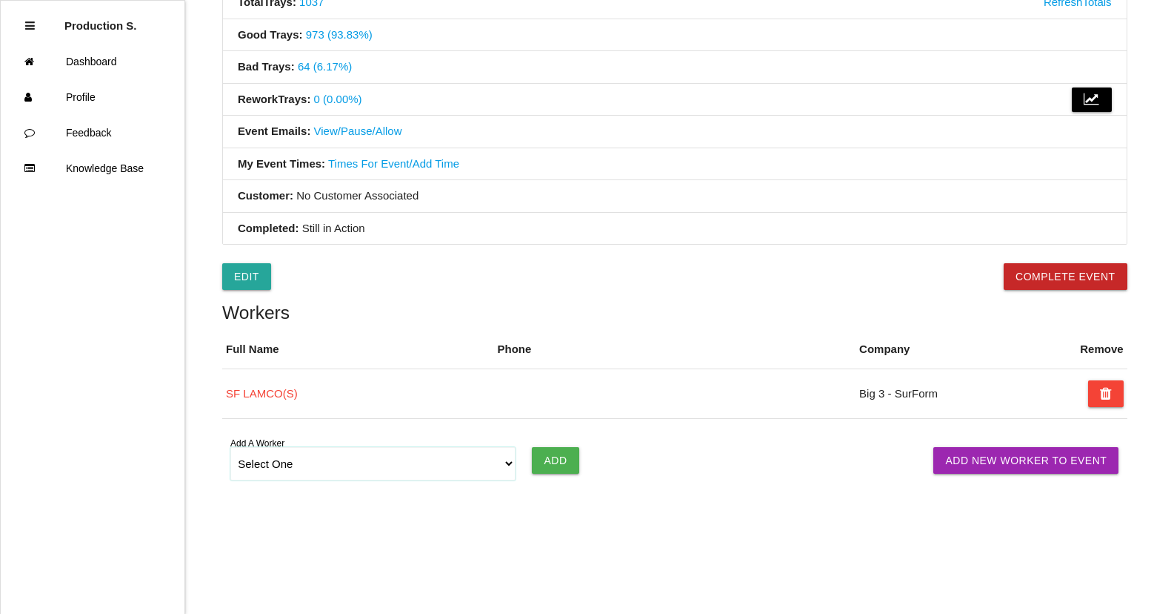
click at [450, 462] on select "Select One [PERSON_NAME] [PERSON_NAME] SF LAMCO SF ATM1 SF ATM2 SF MAAC" at bounding box center [372, 463] width 285 height 33
select select "6781344fb24b65000ec8f095"
click at [230, 447] on select "Select One [PERSON_NAME] [PERSON_NAME] SF LAMCO SF ATM1 SF ATM2 SF MAAC" at bounding box center [372, 463] width 285 height 33
click at [552, 466] on input "Add" at bounding box center [555, 460] width 47 height 27
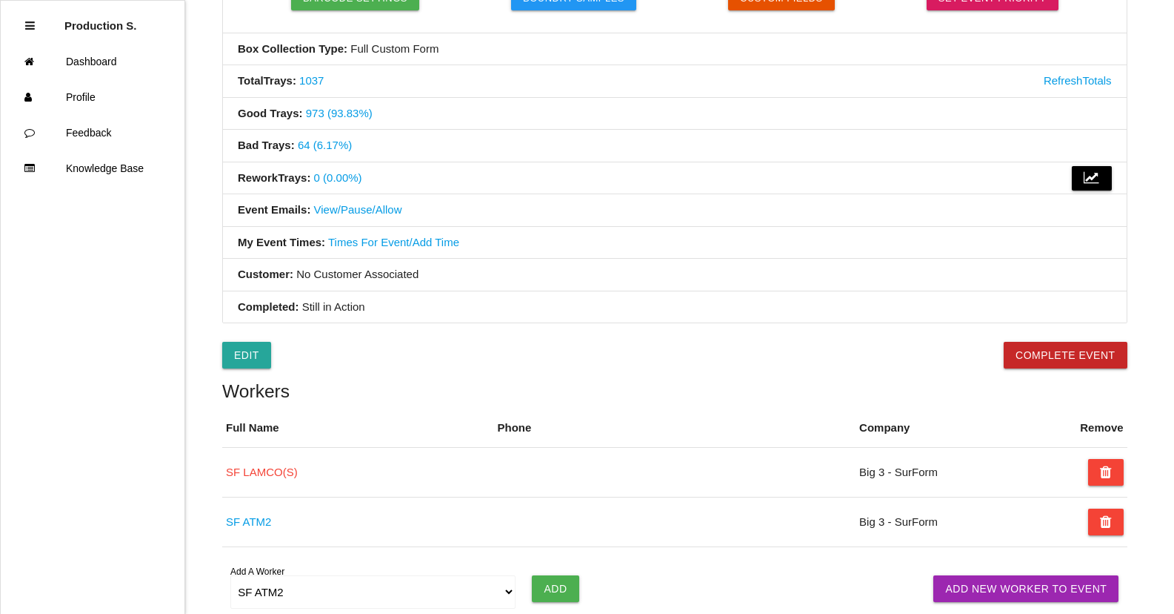
scroll to position [22, 0]
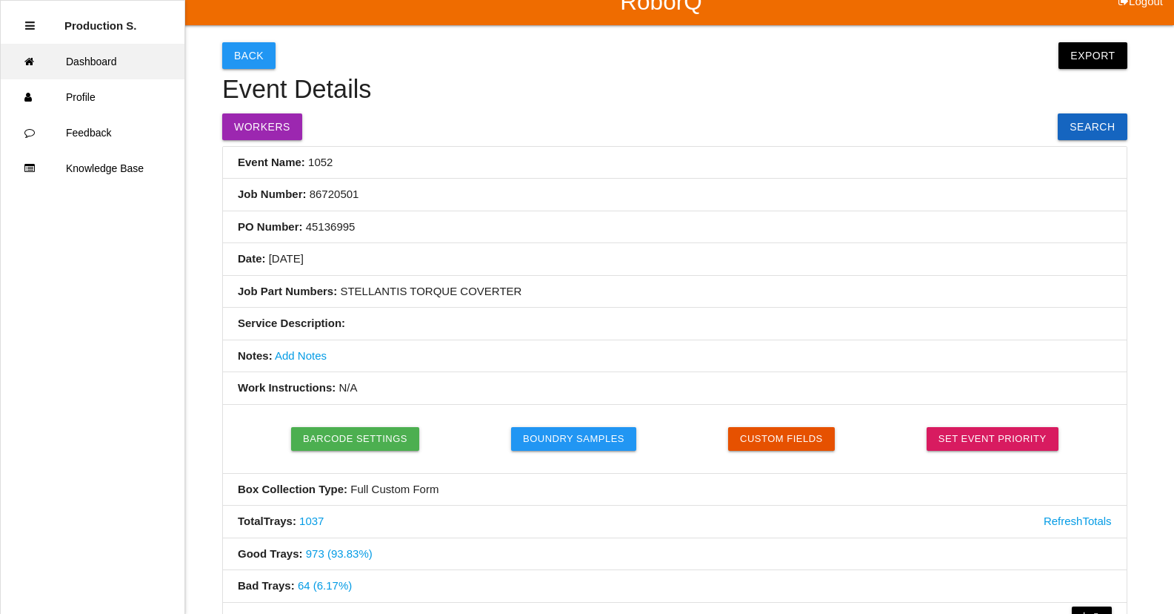
click at [142, 64] on link "Dashboard" at bounding box center [93, 62] width 184 height 36
